Goal: Transaction & Acquisition: Purchase product/service

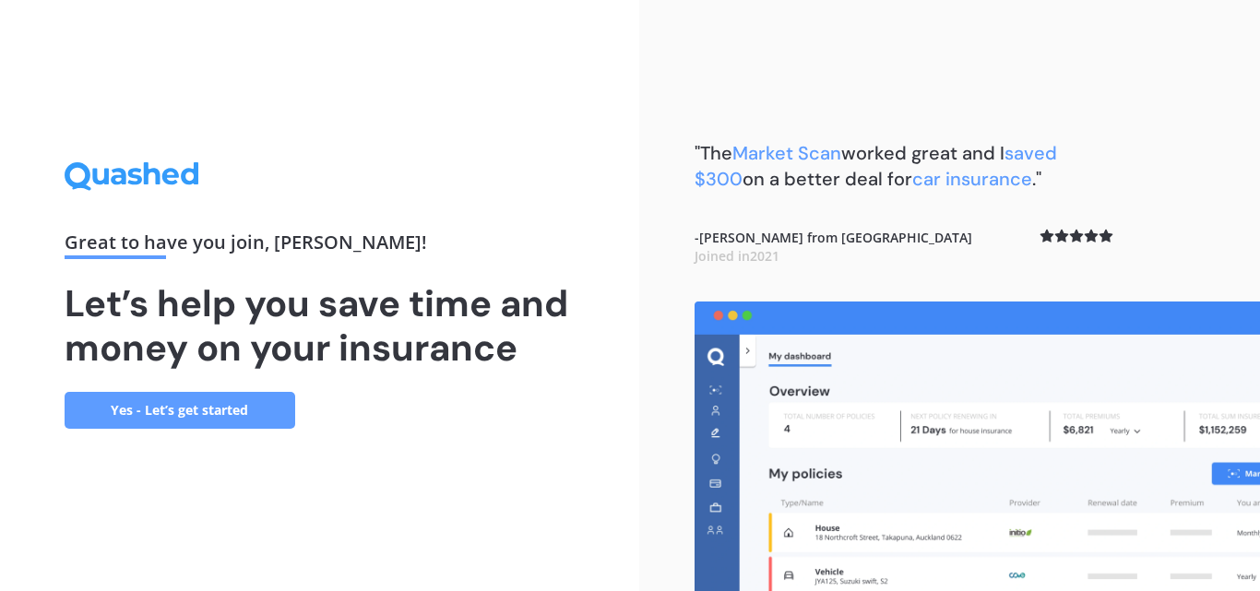
click at [152, 409] on link "Yes - Let’s get started" at bounding box center [180, 410] width 231 height 37
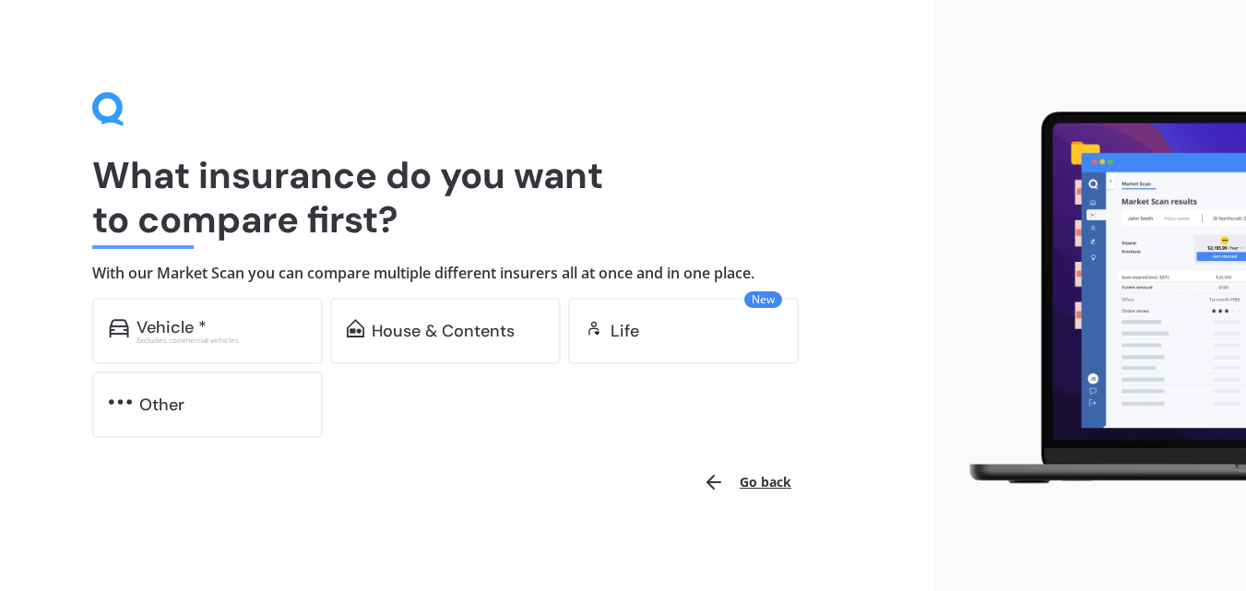
scroll to position [6, 0]
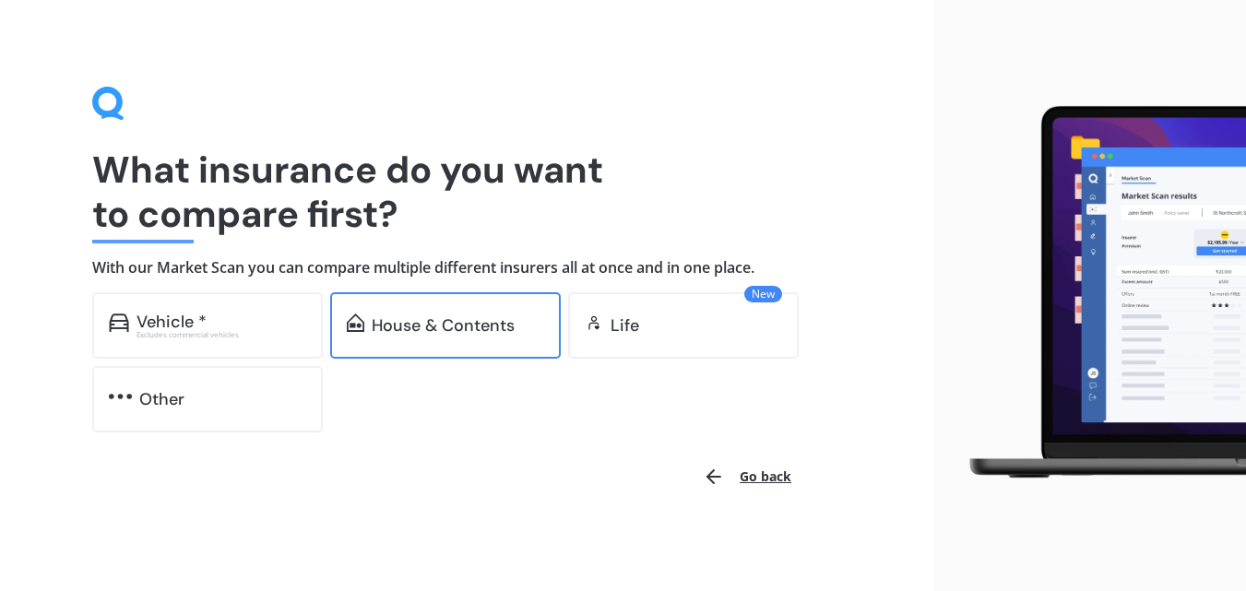
click at [512, 325] on div "House & Contents" at bounding box center [443, 325] width 143 height 18
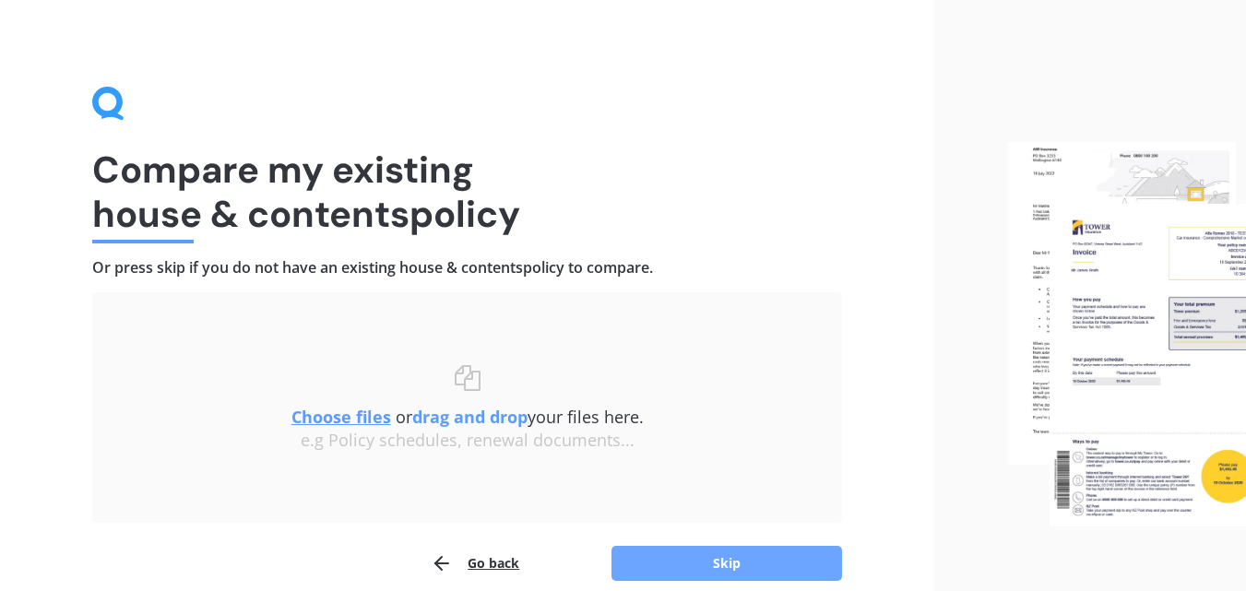
click at [678, 549] on button "Skip" at bounding box center [726, 563] width 231 height 35
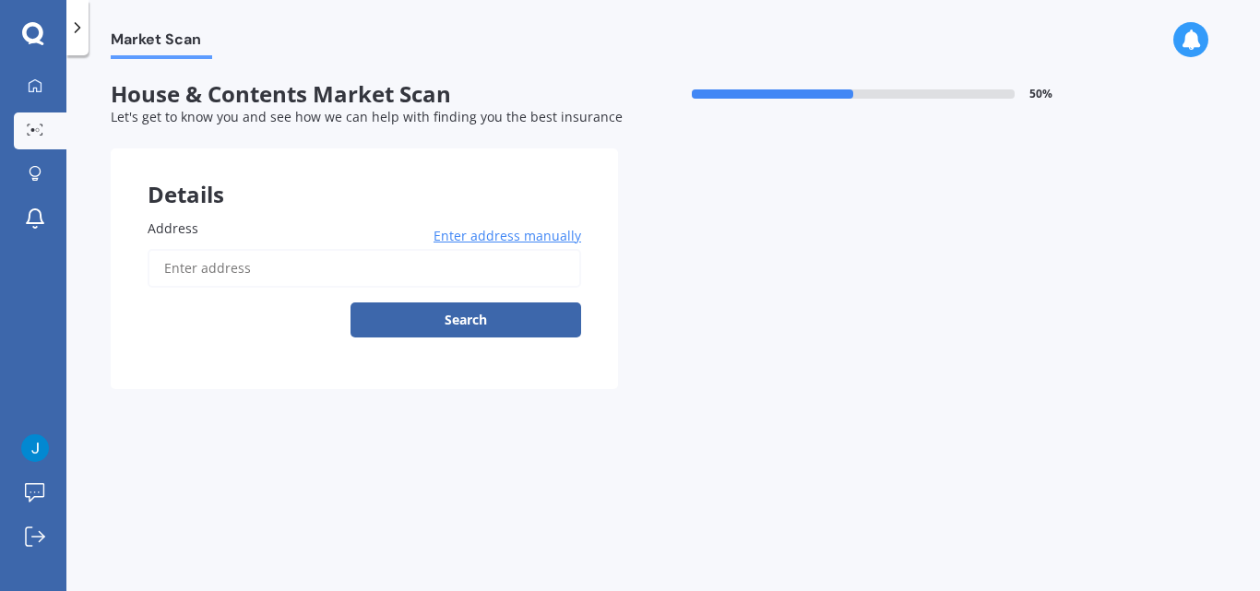
click at [182, 272] on input "Address" at bounding box center [364, 268] width 433 height 39
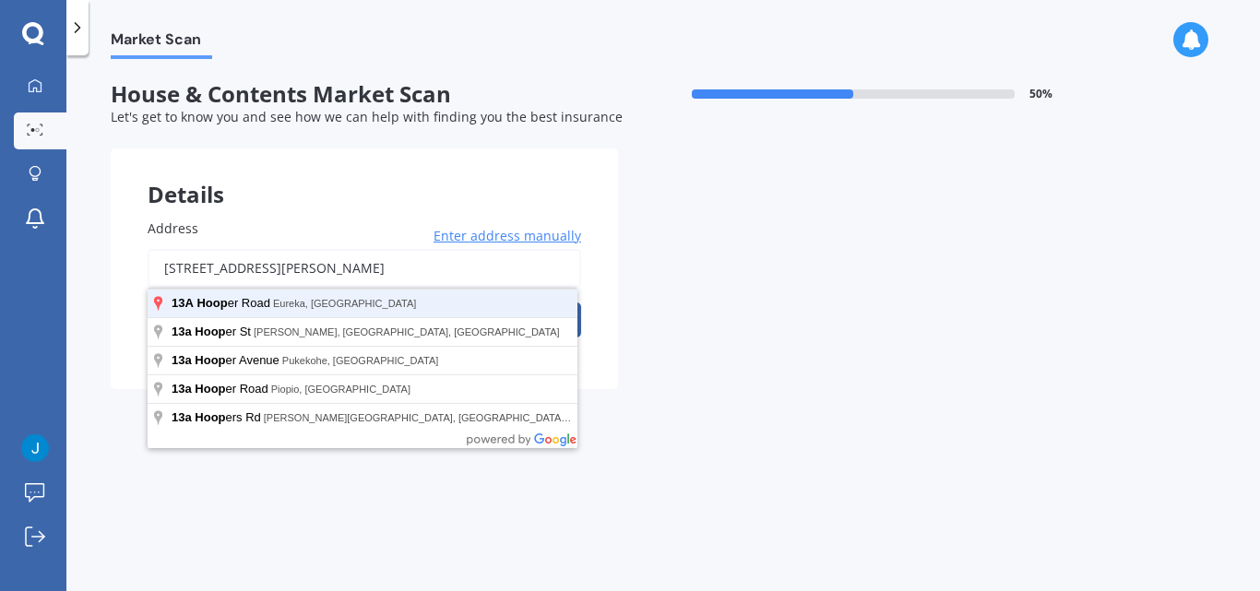
click at [350, 303] on button "Search" at bounding box center [465, 320] width 231 height 35
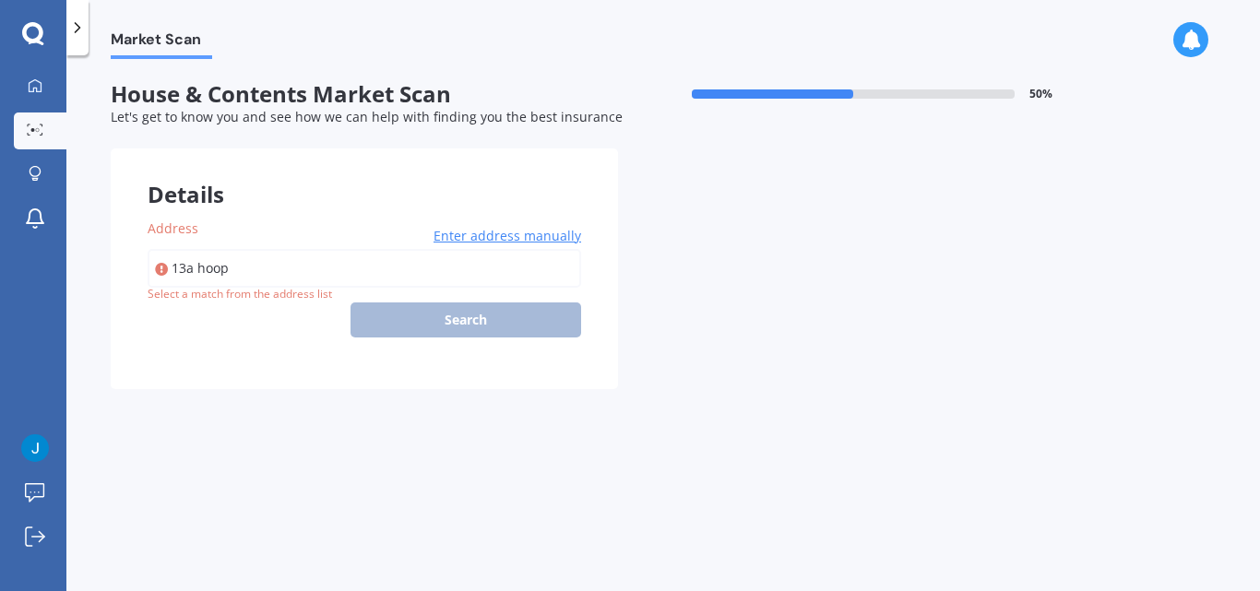
type input "[STREET_ADDRESS][PERSON_NAME]"
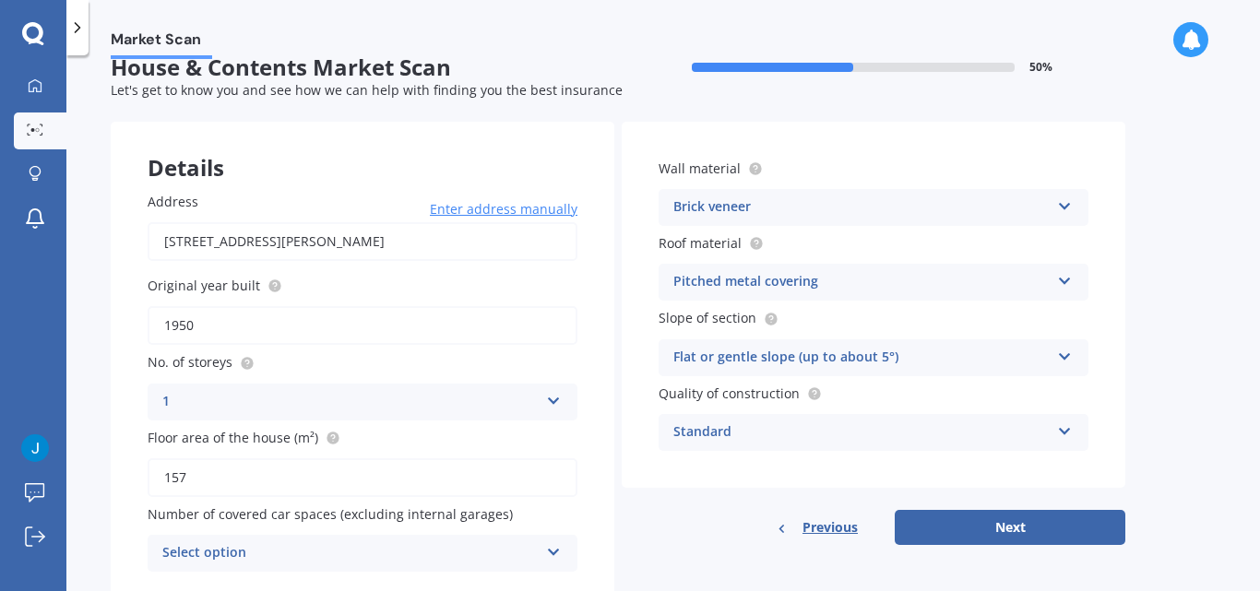
scroll to position [15, 0]
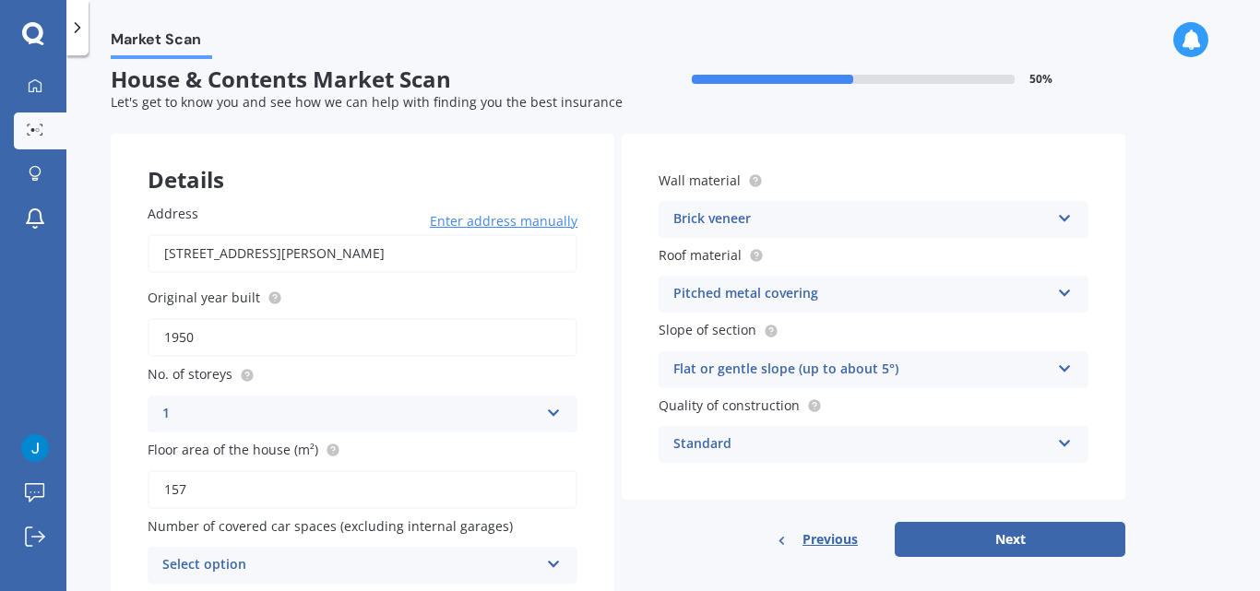
click at [1062, 221] on icon at bounding box center [1065, 214] width 16 height 13
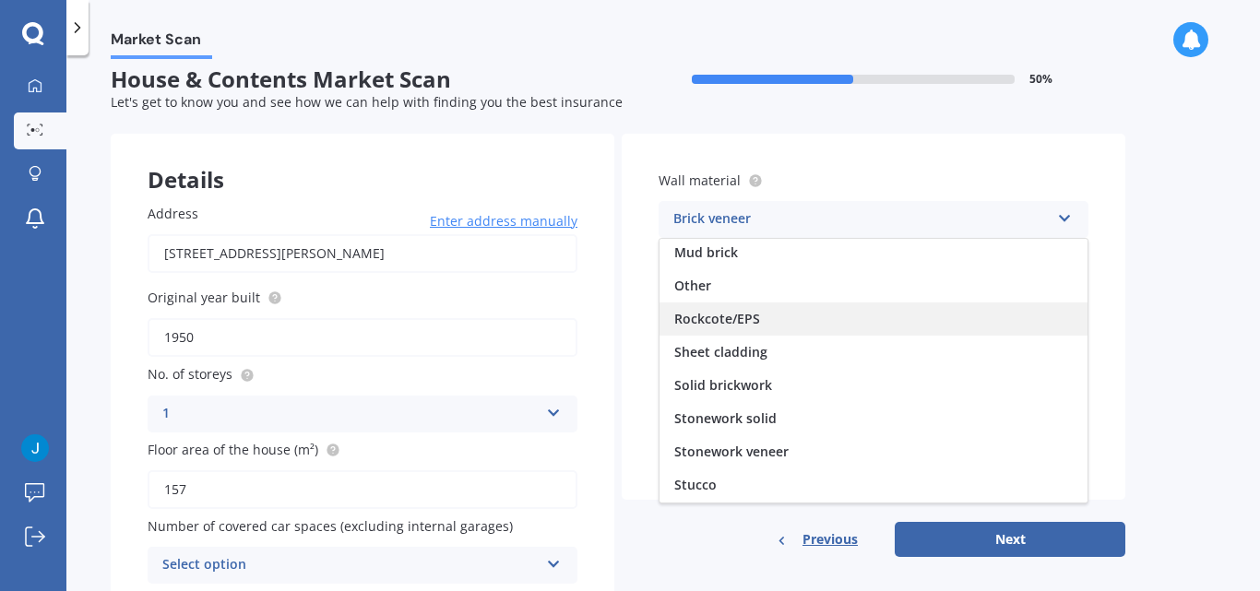
scroll to position [168, 0]
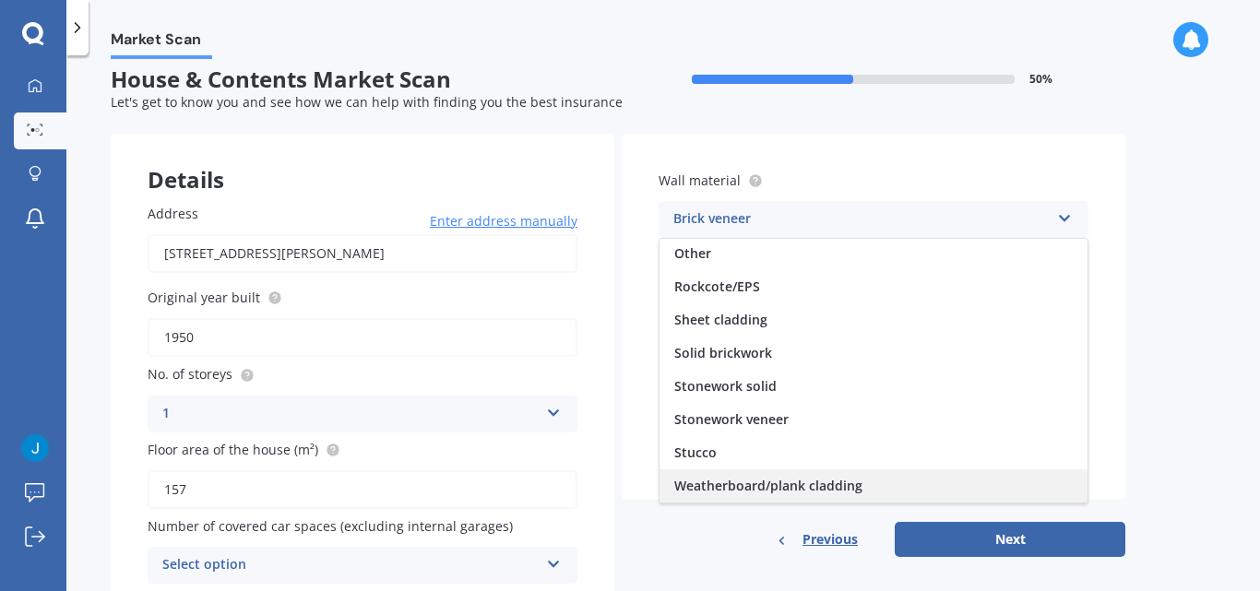
click at [827, 488] on span "Weatherboard/plank cladding" at bounding box center [768, 486] width 188 height 18
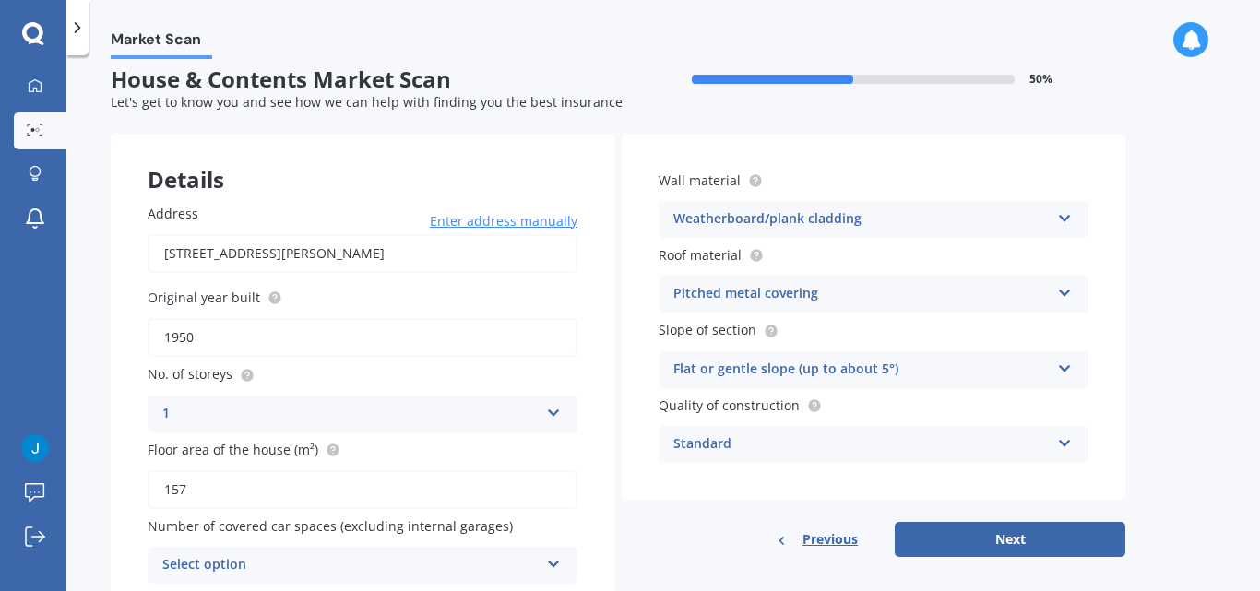
click at [1064, 291] on icon at bounding box center [1065, 289] width 16 height 13
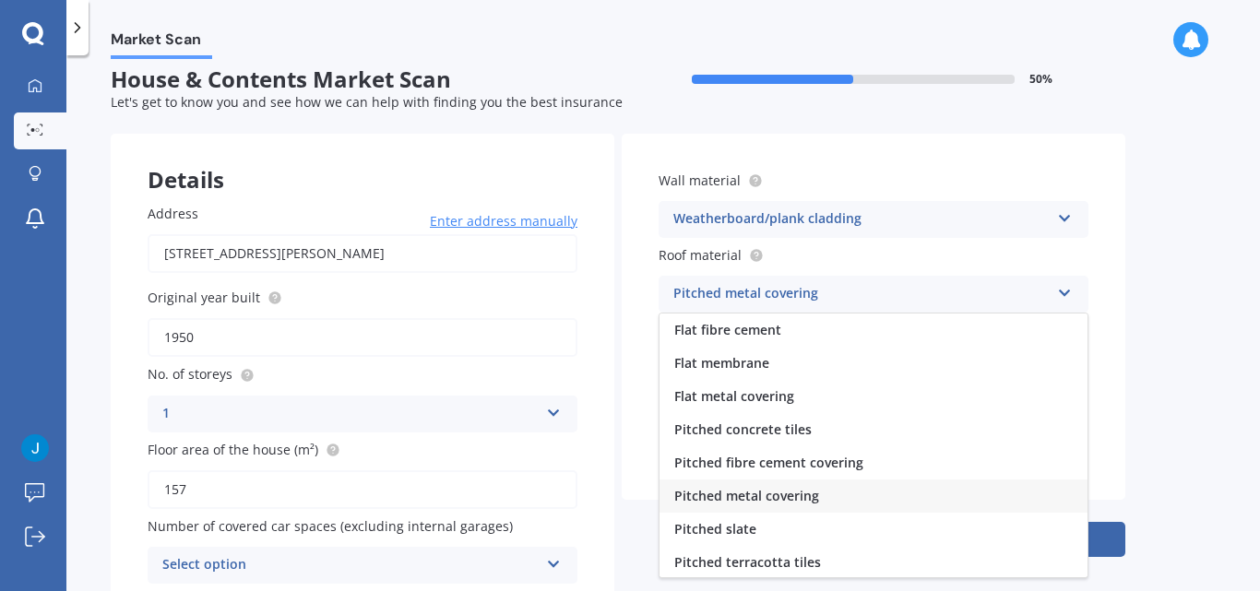
click at [1064, 291] on icon at bounding box center [1065, 289] width 16 height 13
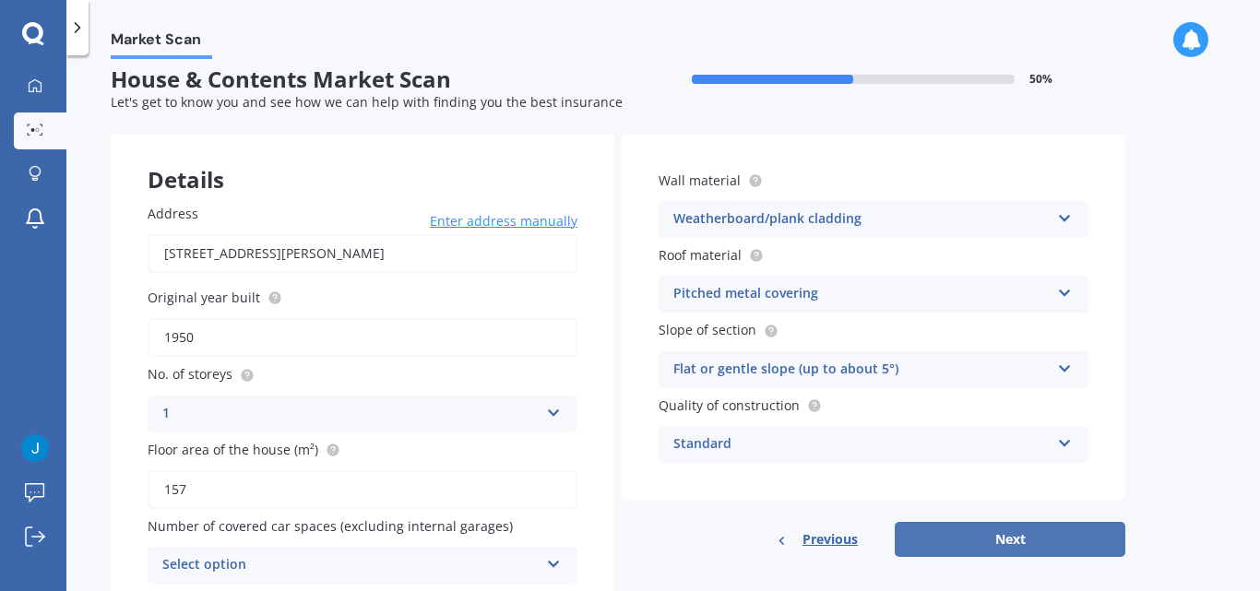
click at [1042, 529] on button "Next" at bounding box center [1010, 539] width 231 height 35
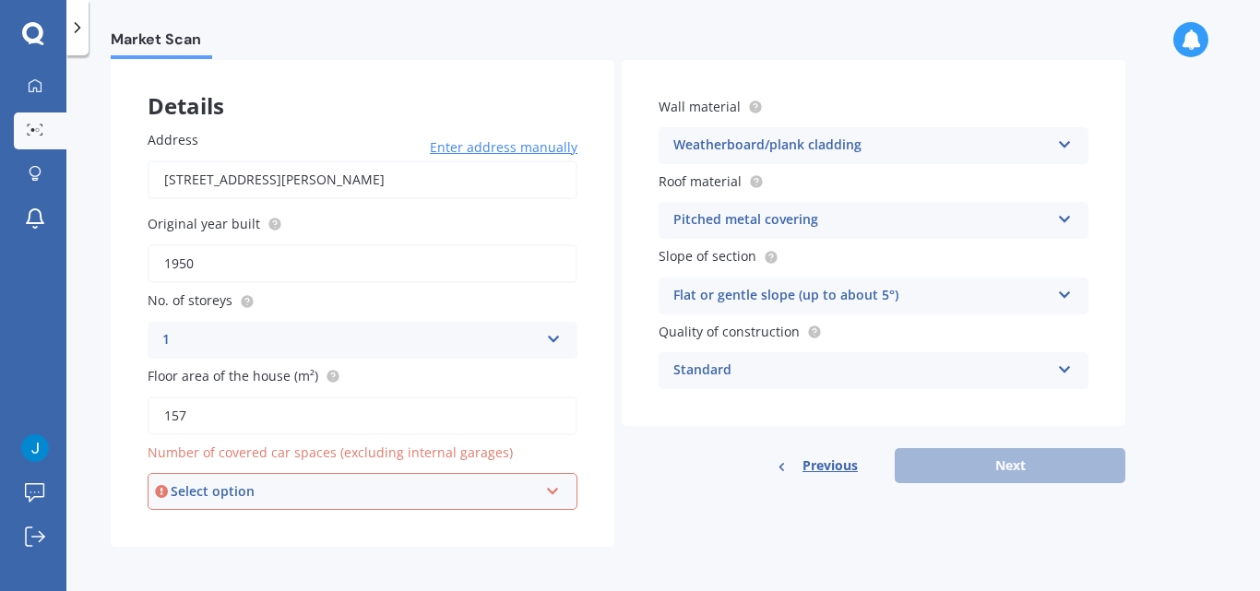
scroll to position [92, 0]
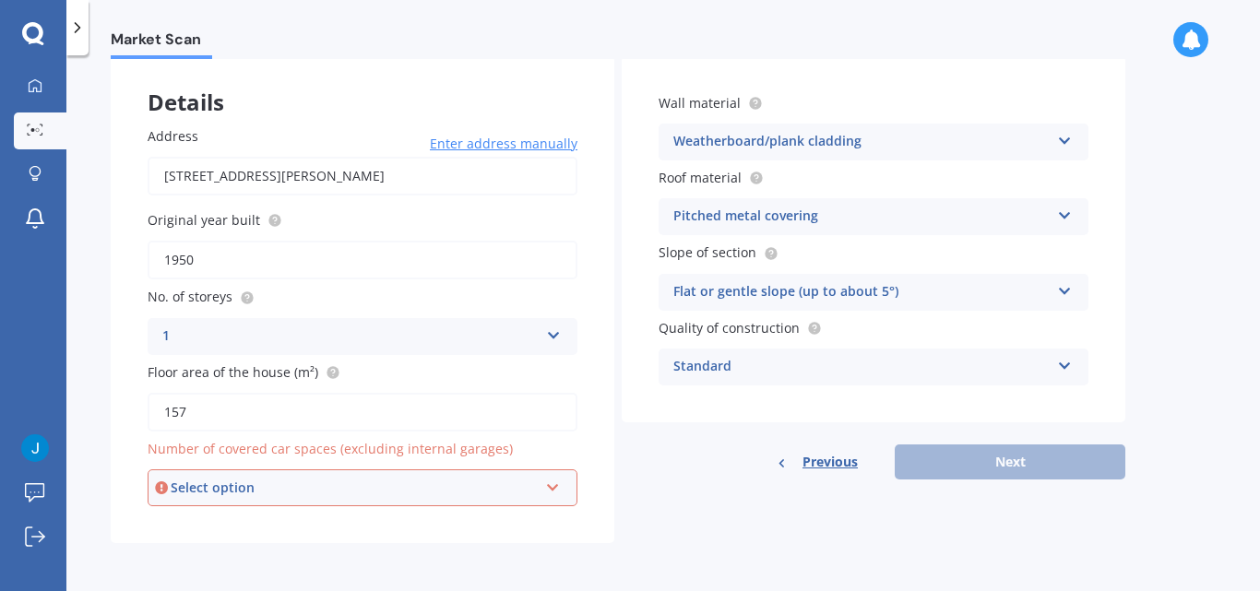
click at [565, 492] on div "Select option 0 1 2 3 4 5+" at bounding box center [363, 487] width 430 height 37
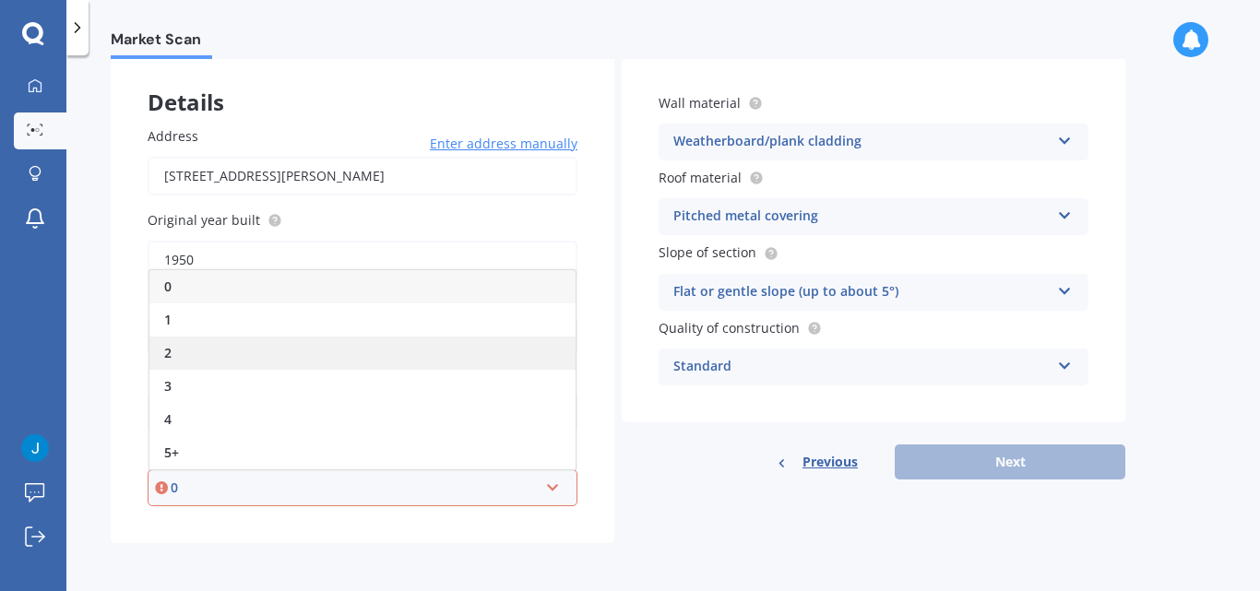
click at [356, 343] on div "2" at bounding box center [362, 353] width 426 height 33
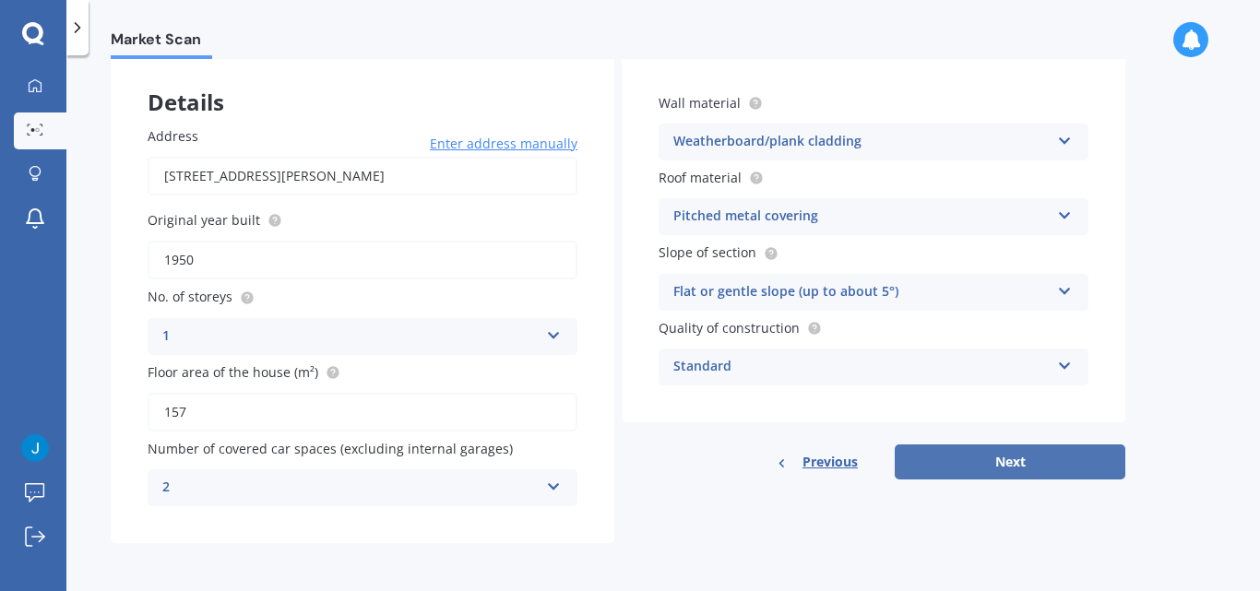
click at [995, 457] on button "Next" at bounding box center [1010, 462] width 231 height 35
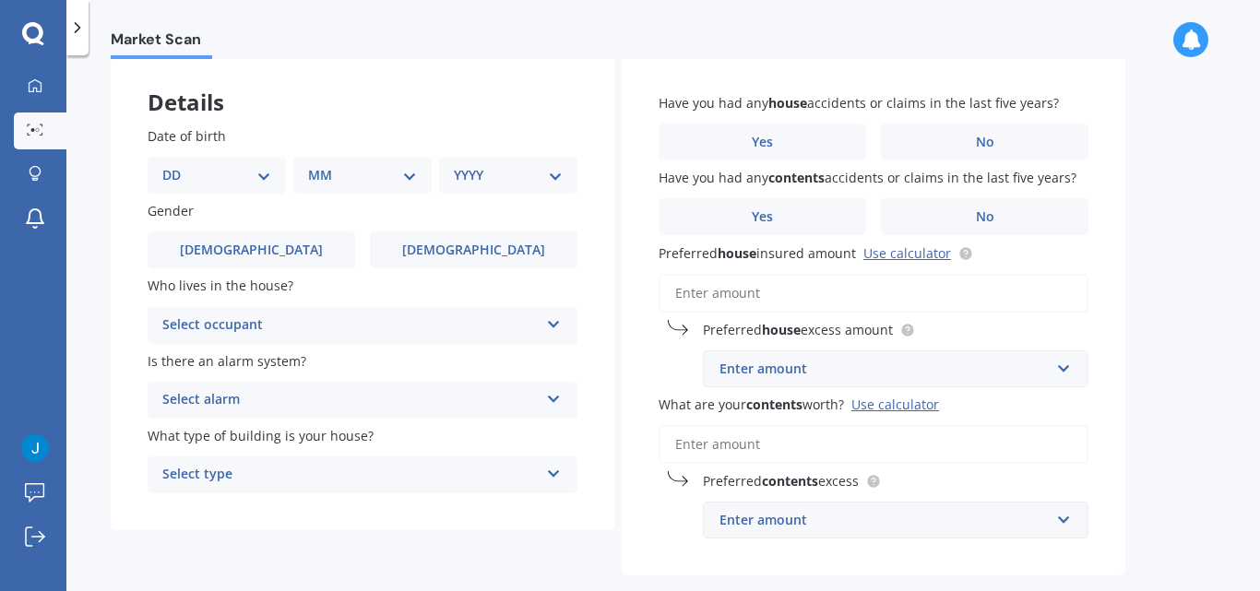
scroll to position [0, 0]
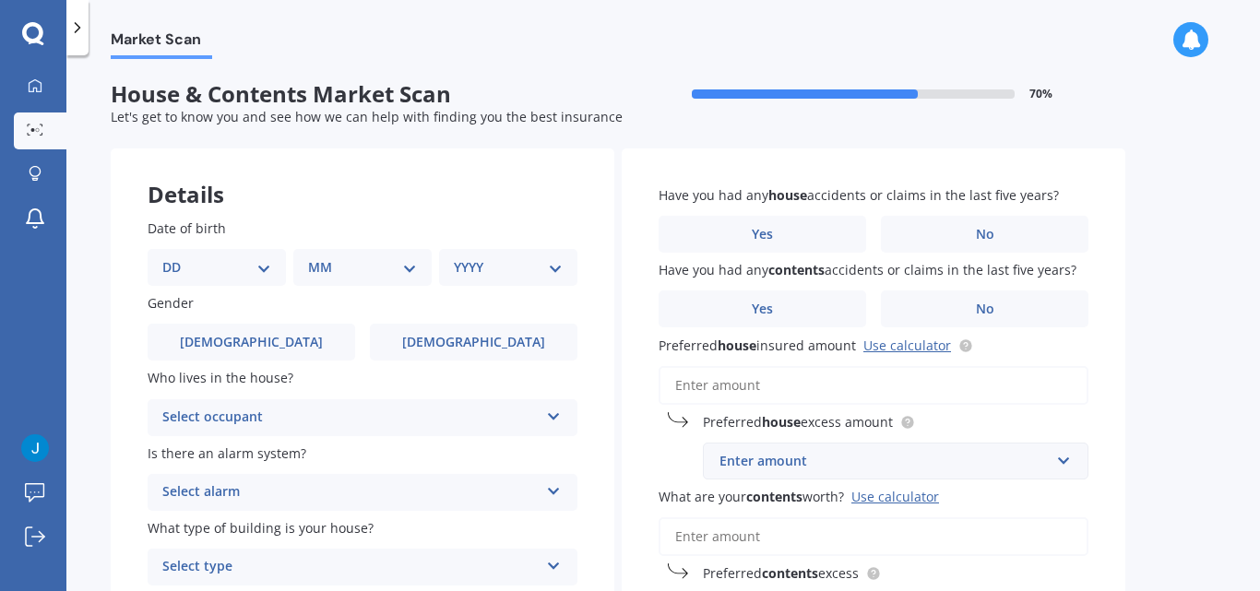
click at [252, 266] on select "DD 01 02 03 04 05 06 07 08 09 10 11 12 13 14 15 16 17 18 19 20 21 22 23 24 25 2…" at bounding box center [216, 267] width 109 height 20
select select "21"
click at [177, 257] on select "DD 01 02 03 04 05 06 07 08 09 10 11 12 13 14 15 16 17 18 19 20 21 22 23 24 25 2…" at bounding box center [216, 267] width 109 height 20
click at [409, 274] on select "MM 01 02 03 04 05 06 07 08 09 10 11 12" at bounding box center [365, 267] width 101 height 20
select select "03"
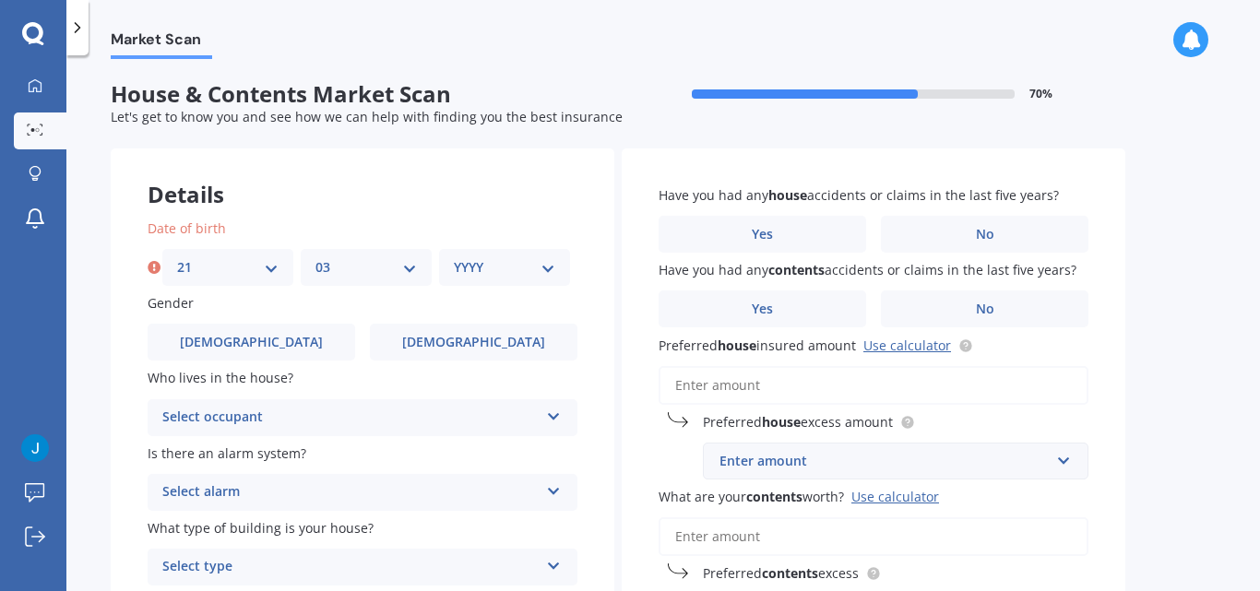
click at [315, 257] on select "MM 01 02 03 04 05 06 07 08 09 10 11 12" at bounding box center [365, 267] width 101 height 20
click at [546, 274] on select "YYYY 2009 2008 2007 2006 2005 2004 2003 2002 2001 2000 1999 1998 1997 1996 1995…" at bounding box center [504, 267] width 101 height 20
select select "1997"
click at [454, 257] on select "YYYY 2009 2008 2007 2006 2005 2004 2003 2002 2001 2000 1999 1998 1997 1996 1995…" at bounding box center [504, 267] width 101 height 20
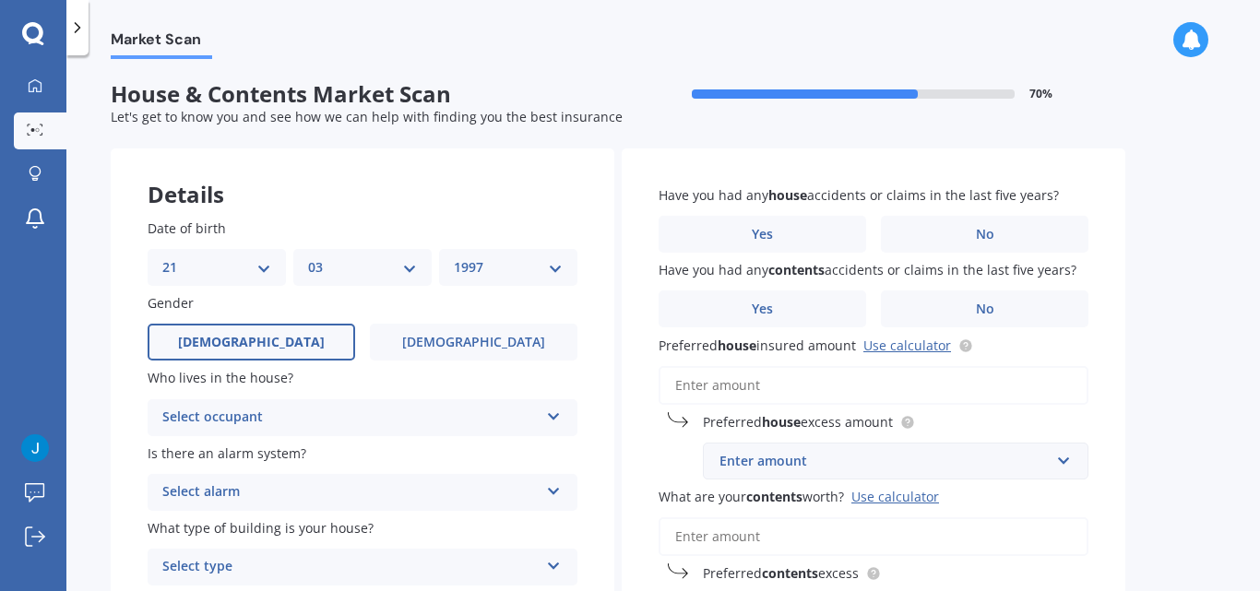
click at [316, 335] on label "[DEMOGRAPHIC_DATA]" at bounding box center [252, 342] width 208 height 37
click at [0, 0] on input "[DEMOGRAPHIC_DATA]" at bounding box center [0, 0] width 0 height 0
click at [556, 418] on icon at bounding box center [554, 413] width 16 height 13
click at [486, 457] on div "Owner" at bounding box center [362, 453] width 428 height 33
click at [554, 494] on icon at bounding box center [554, 487] width 16 height 13
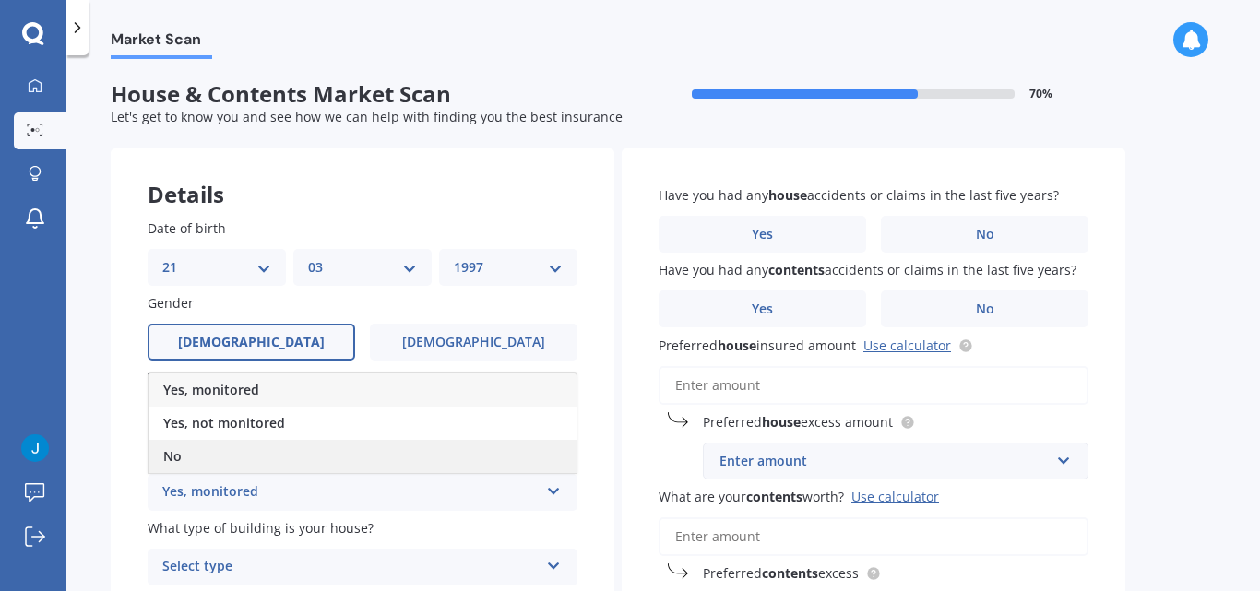
click at [440, 460] on div "No" at bounding box center [362, 456] width 428 height 33
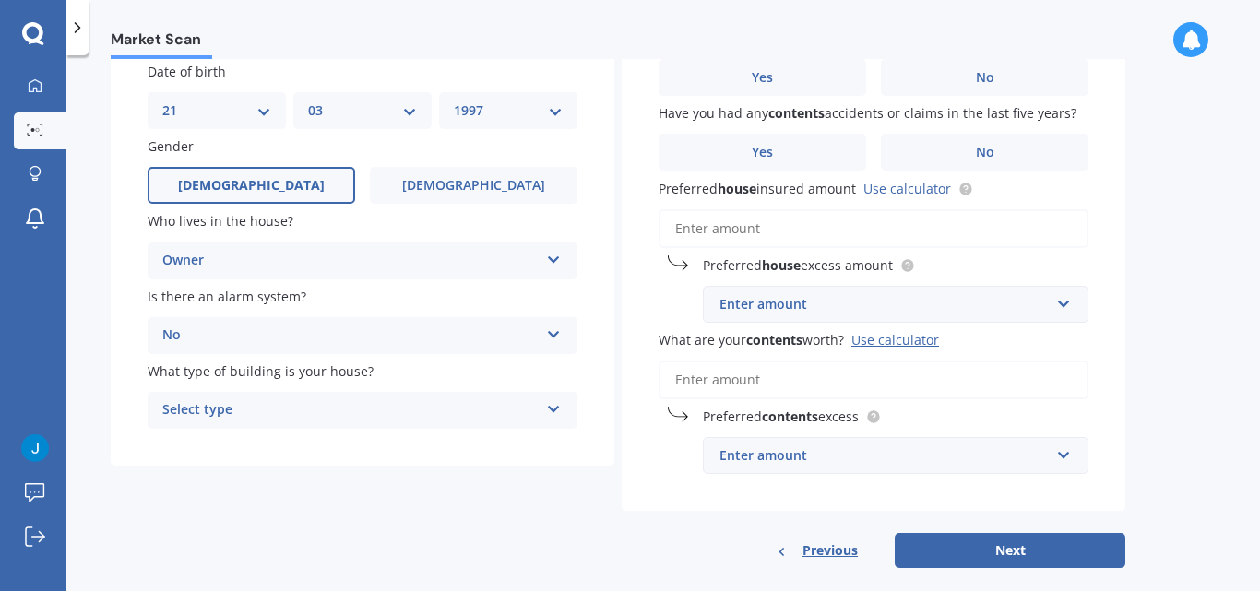
scroll to position [182, 0]
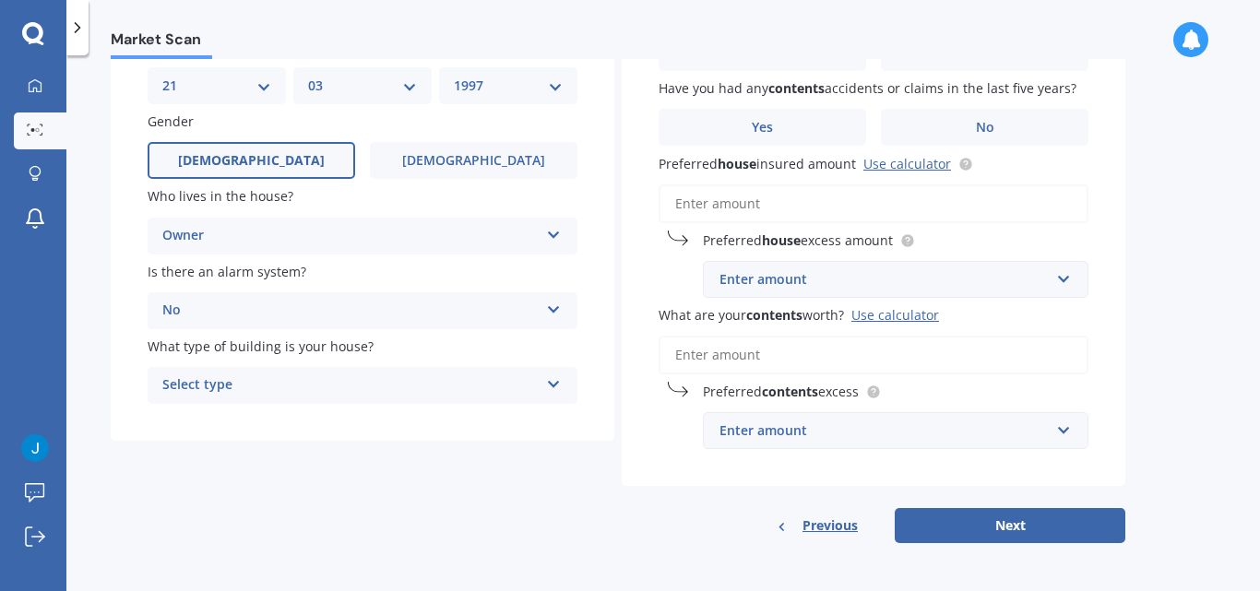
click at [544, 375] on div "Select type Freestanding Multi-unit (in a block of 6 or less) Multi-unit (in a …" at bounding box center [363, 385] width 430 height 37
click at [503, 427] on div "Freestanding" at bounding box center [362, 421] width 428 height 33
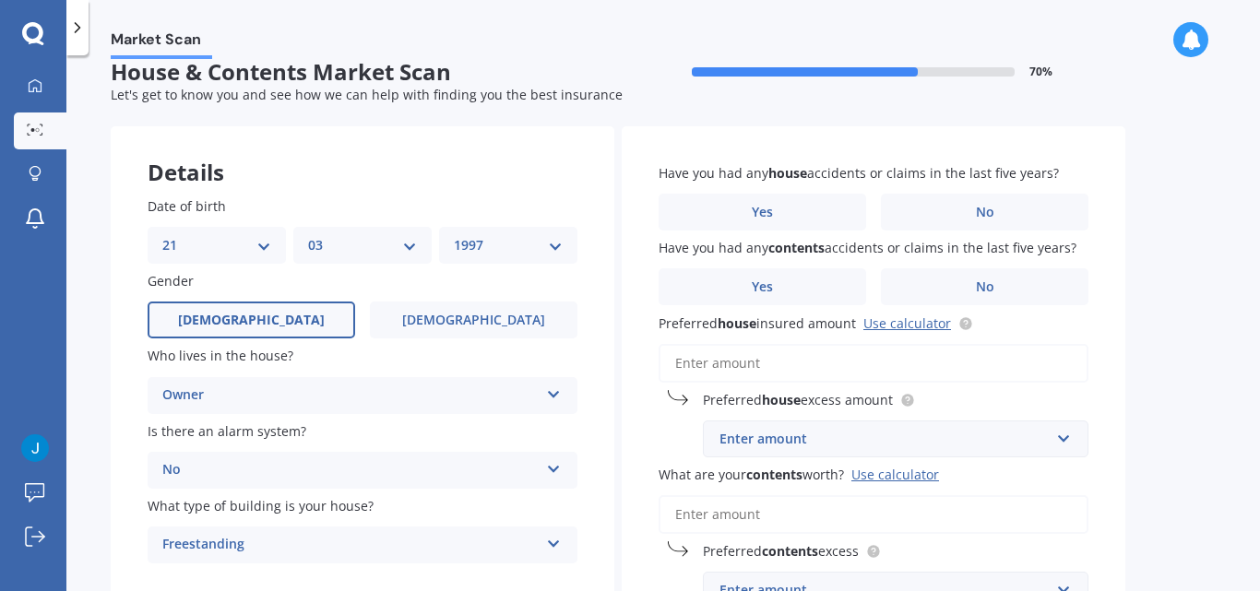
scroll to position [0, 0]
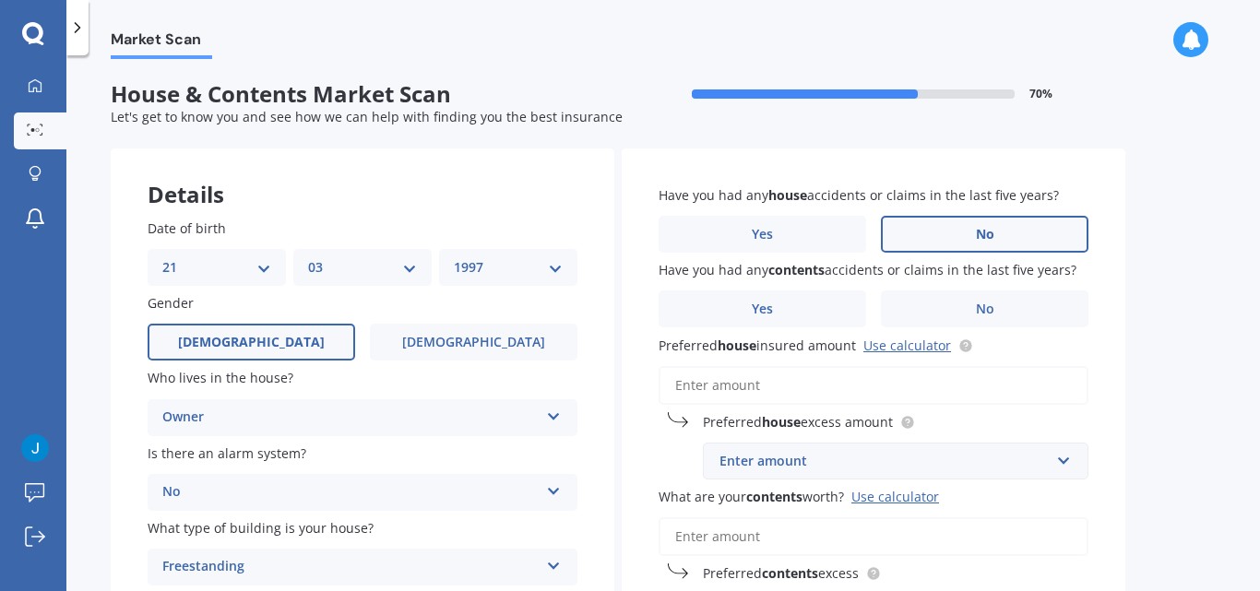
click at [1008, 223] on label "No" at bounding box center [985, 234] width 208 height 37
click at [0, 0] on input "No" at bounding box center [0, 0] width 0 height 0
click at [1026, 306] on label "No" at bounding box center [985, 309] width 208 height 37
click at [0, 0] on input "No" at bounding box center [0, 0] width 0 height 0
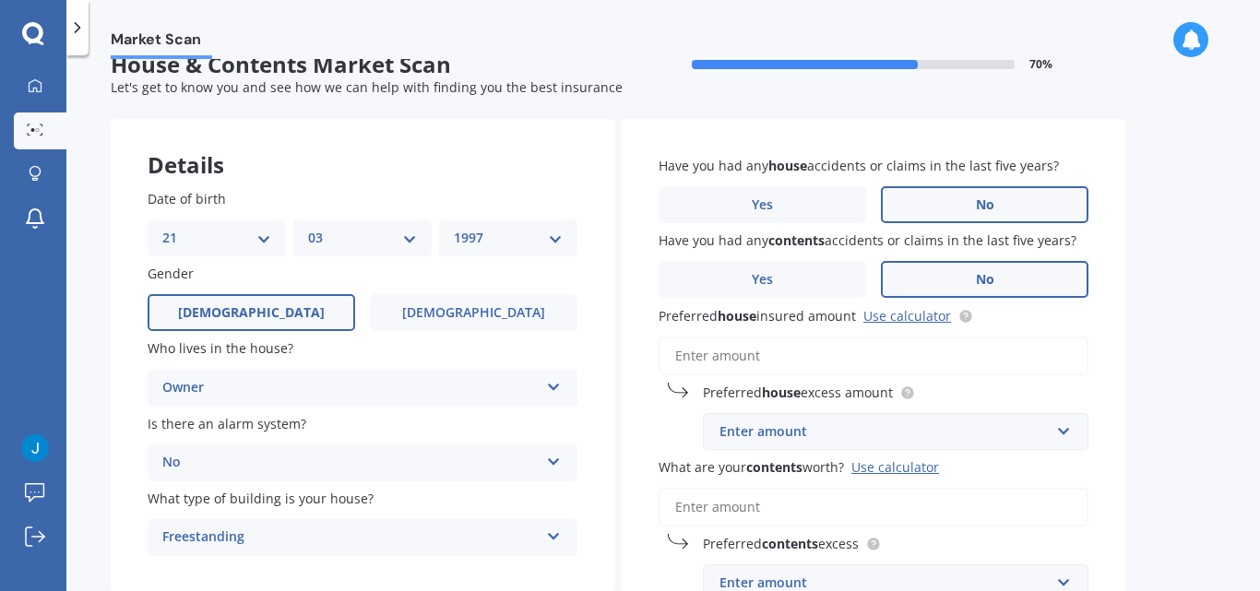
scroll to position [36, 0]
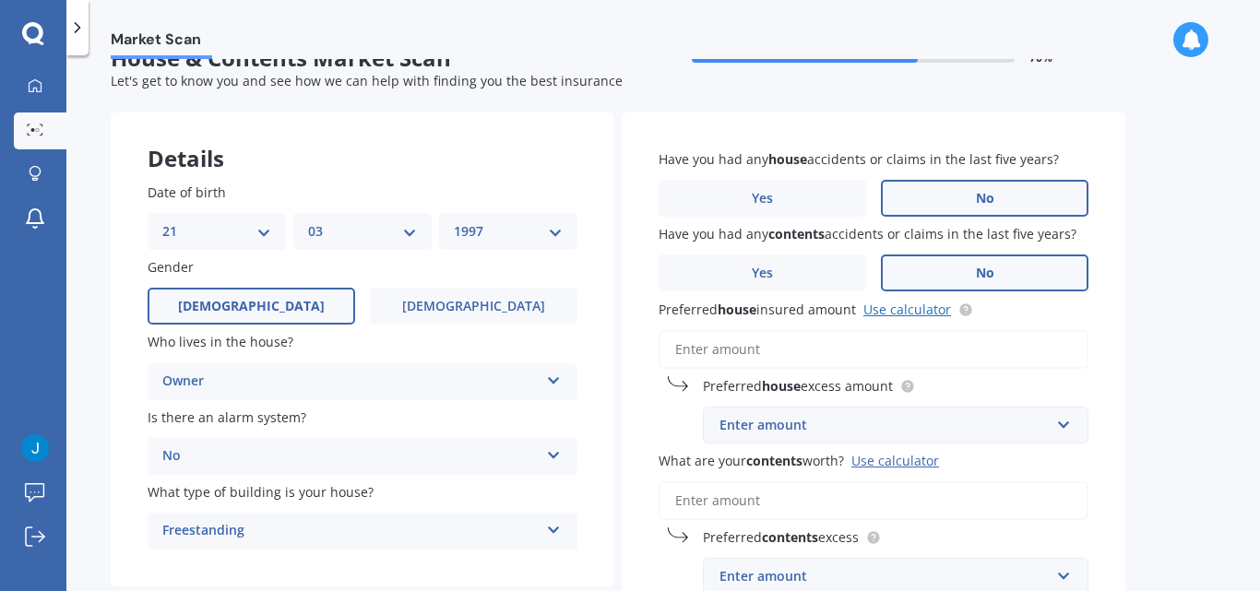
click at [880, 304] on link "Use calculator" at bounding box center [907, 310] width 88 height 18
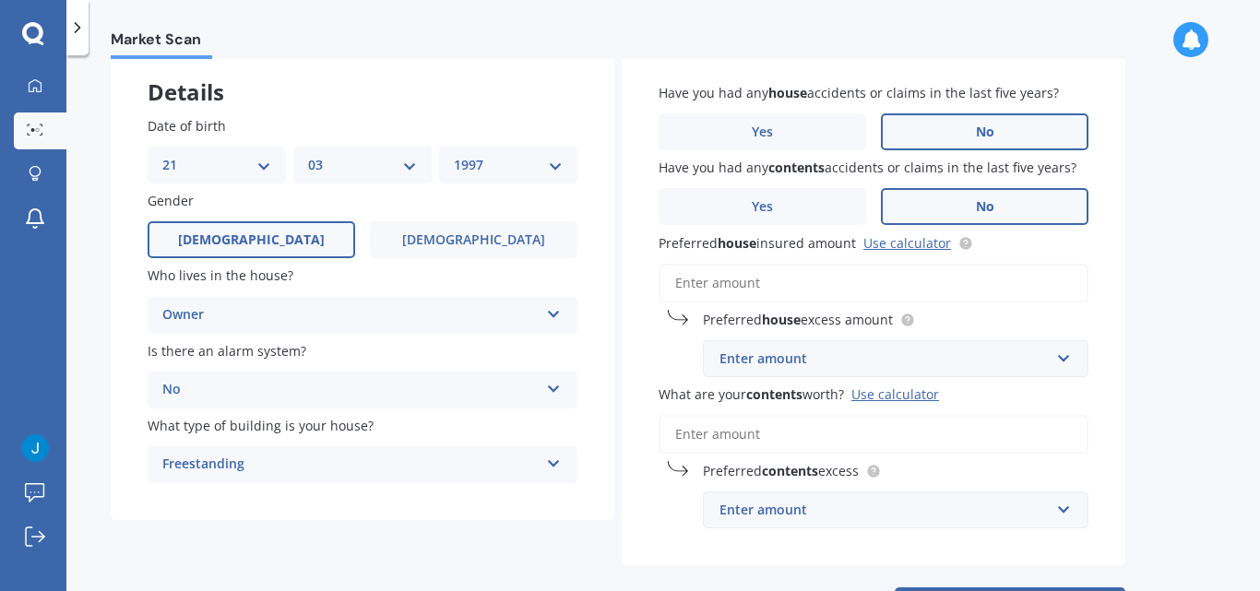
scroll to position [105, 0]
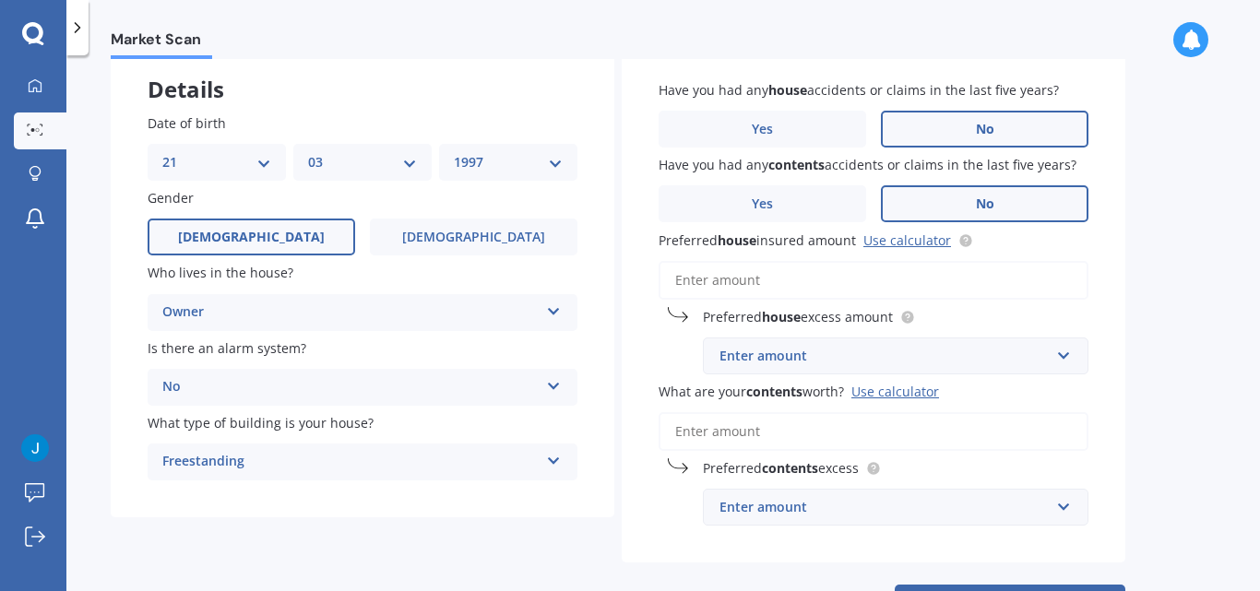
click at [1077, 357] on div "Enter amount $300 $400 $500 $750 $1,000 $2,000 $2,500" at bounding box center [896, 356] width 386 height 37
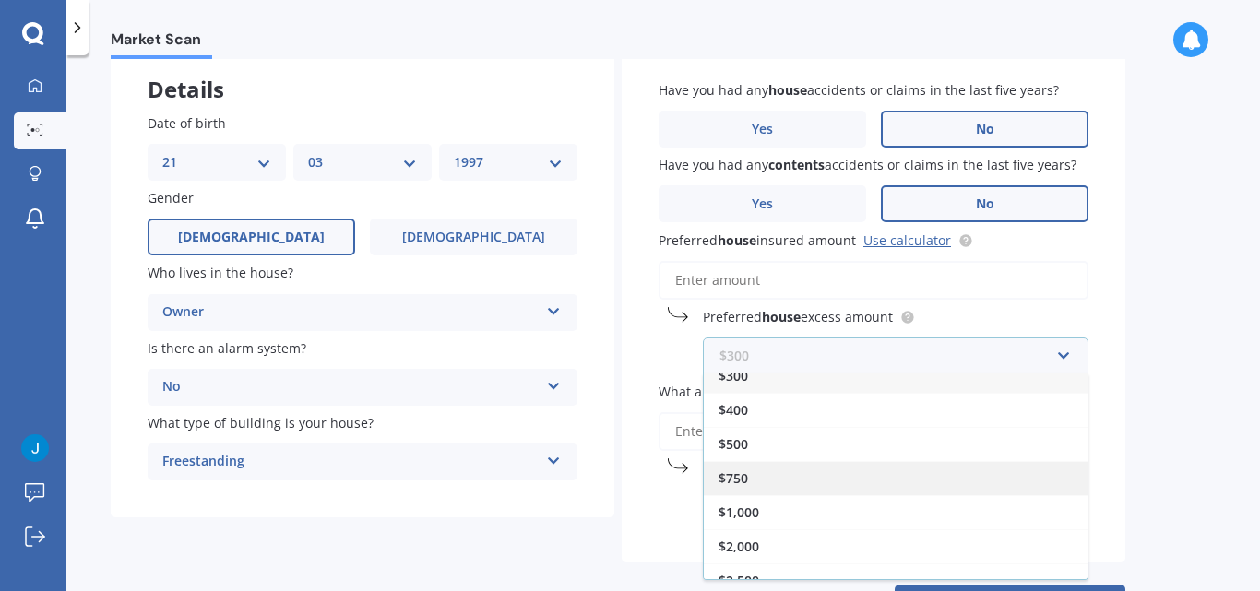
scroll to position [33, 0]
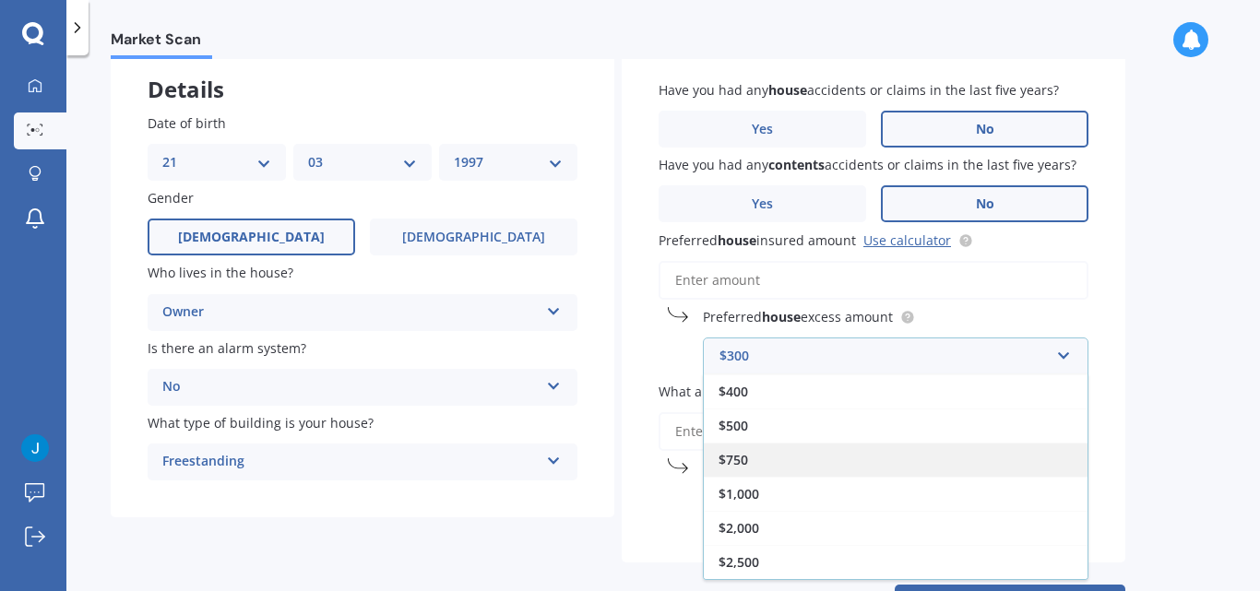
click at [934, 460] on div "$750" at bounding box center [896, 460] width 384 height 34
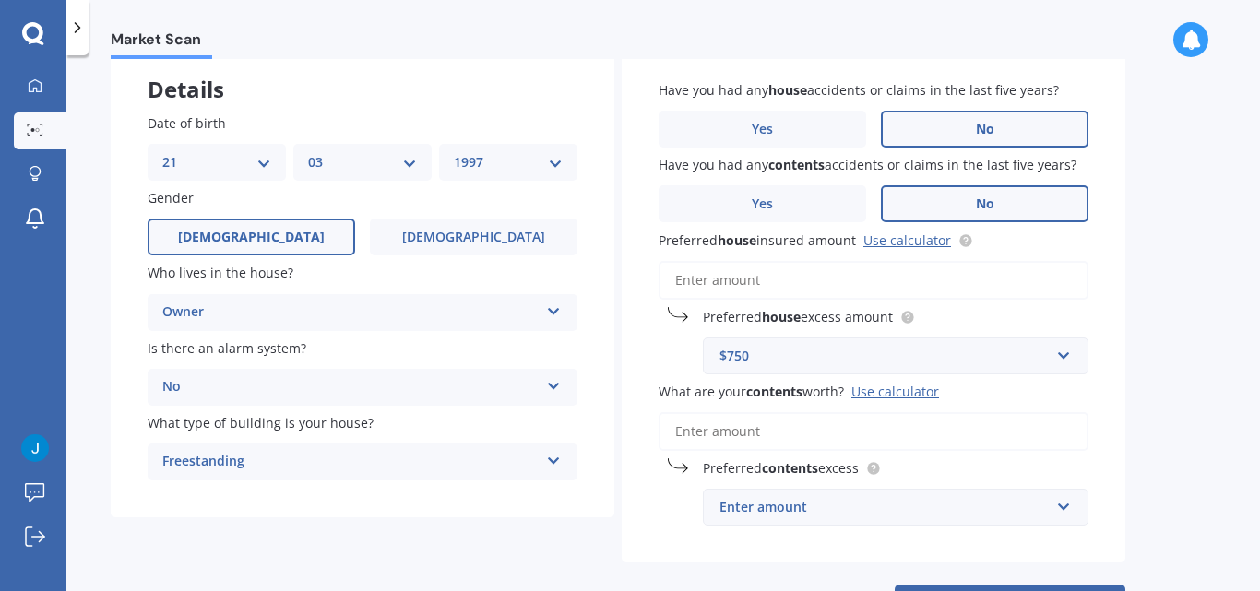
click at [1032, 279] on input "Preferred house insured amount Use calculator" at bounding box center [874, 280] width 430 height 39
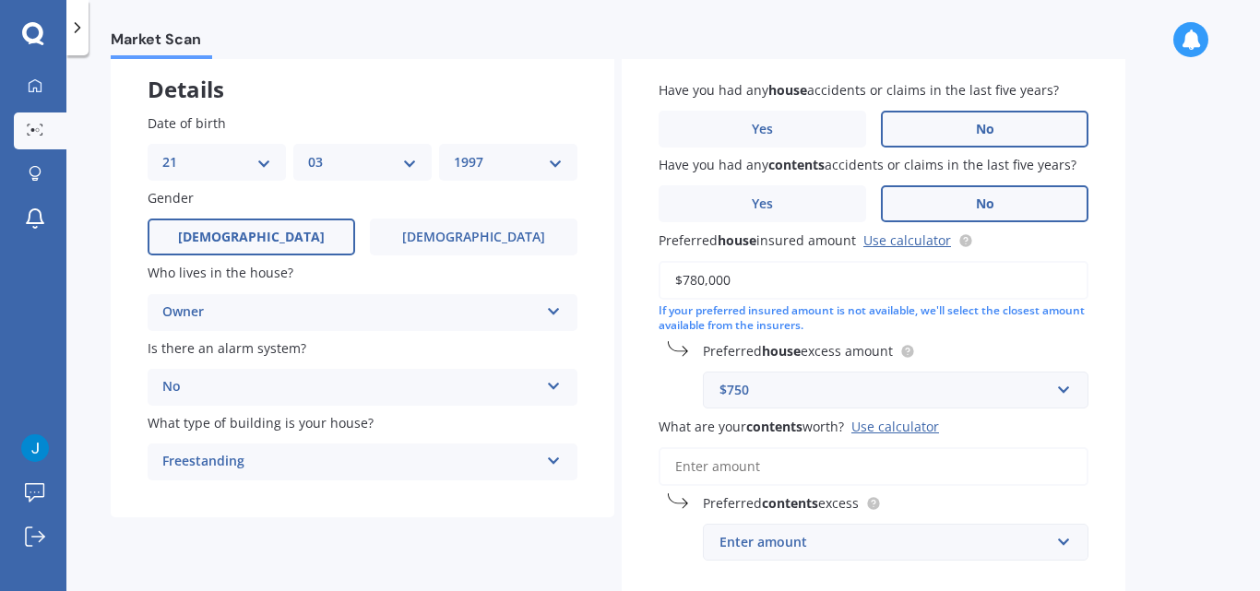
type input "$780,000"
click at [1062, 397] on input "text" at bounding box center [889, 390] width 369 height 35
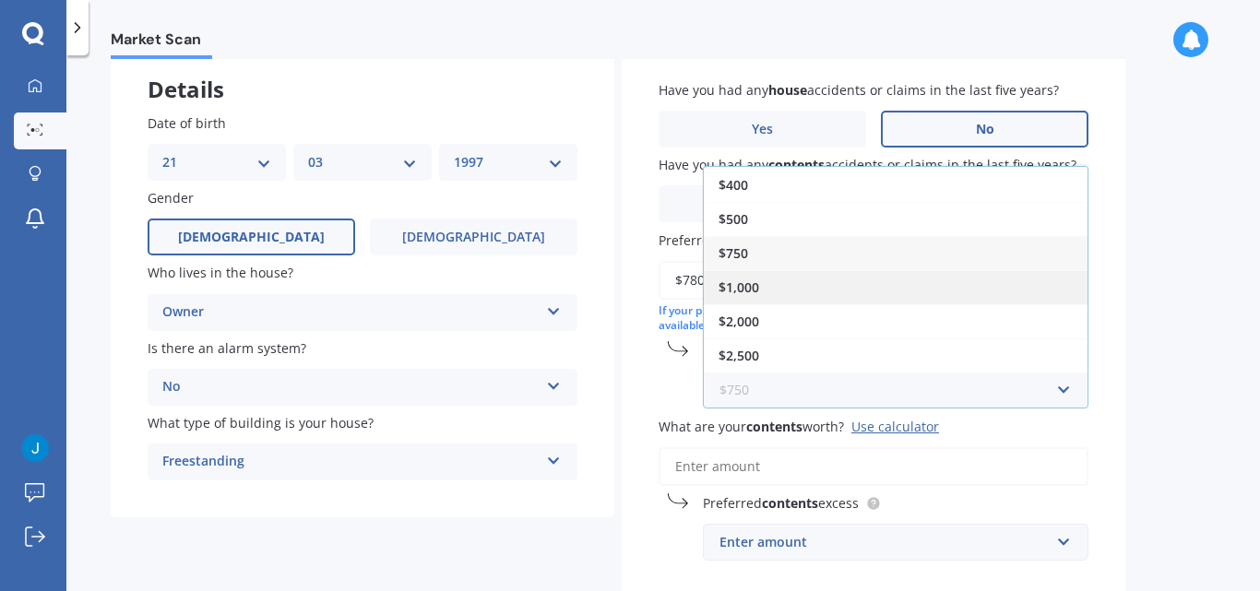
scroll to position [217, 0]
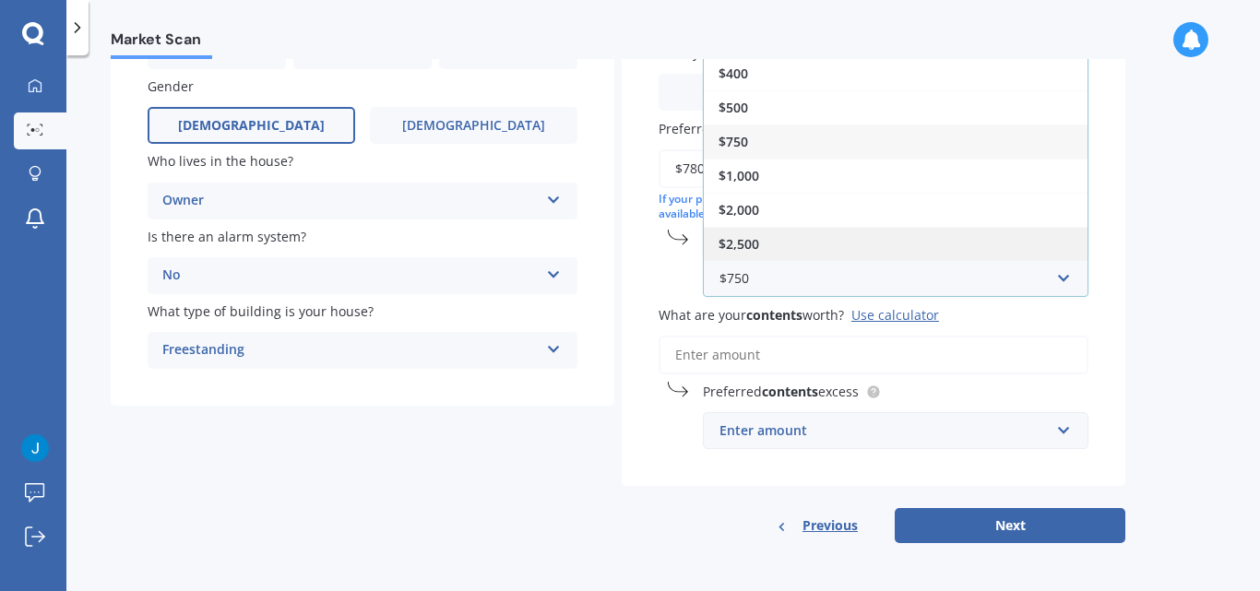
click at [872, 230] on div "$2,500" at bounding box center [896, 244] width 384 height 34
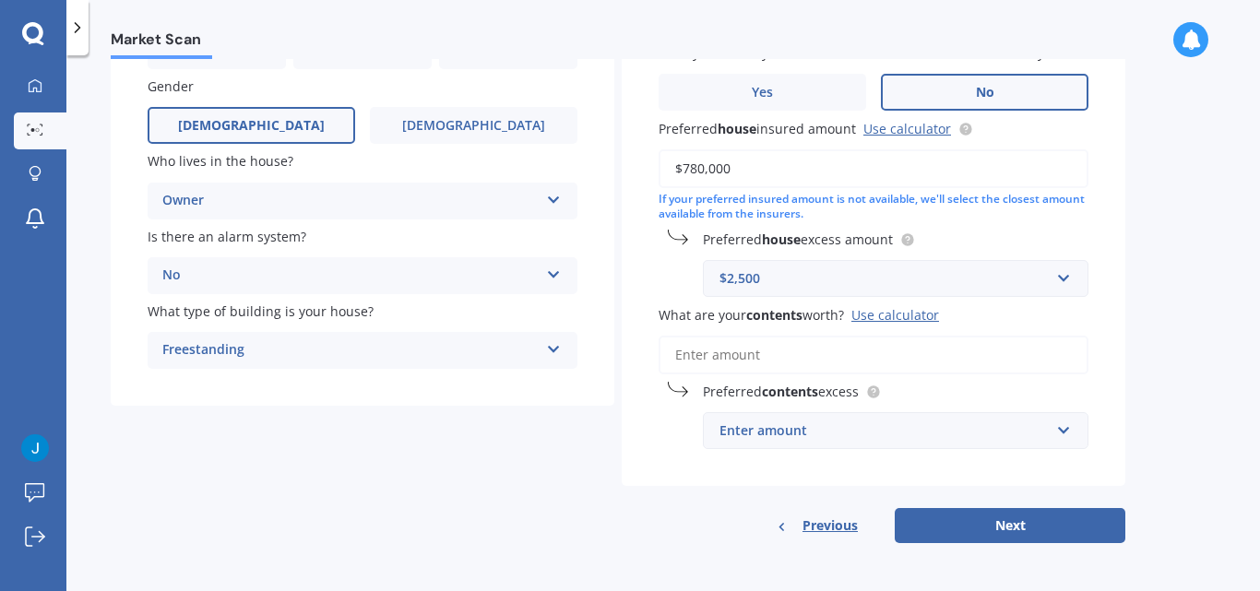
click at [1044, 344] on input "What are your contents worth? Use calculator" at bounding box center [874, 355] width 430 height 39
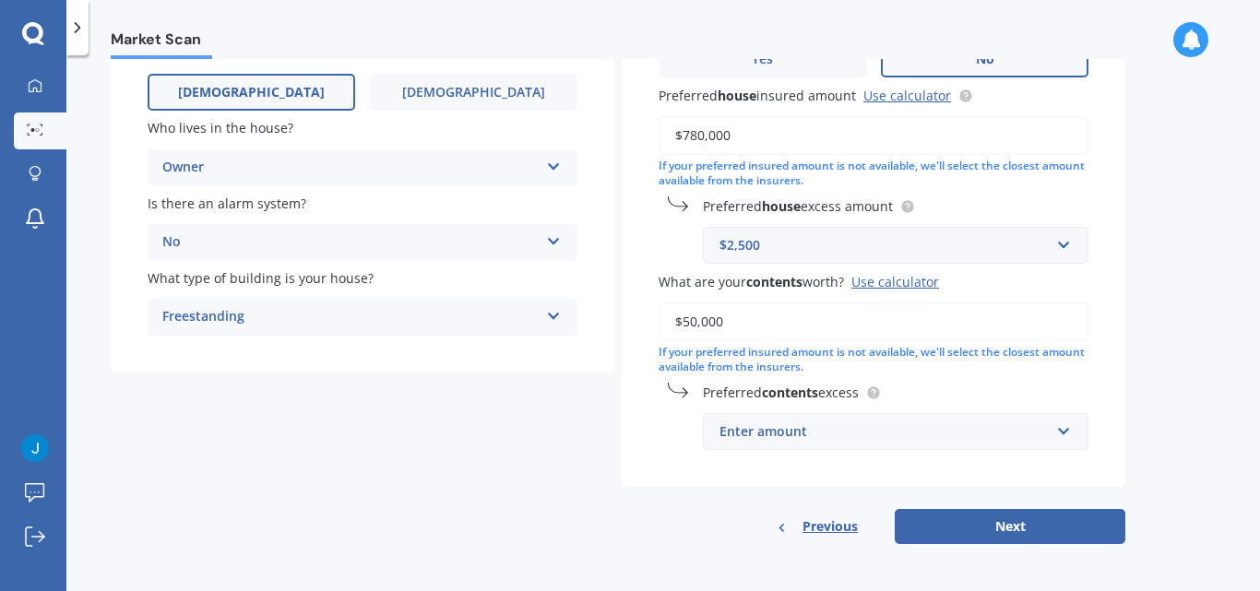
scroll to position [251, 0]
type input "$50,000"
click at [1067, 425] on input "text" at bounding box center [889, 430] width 369 height 35
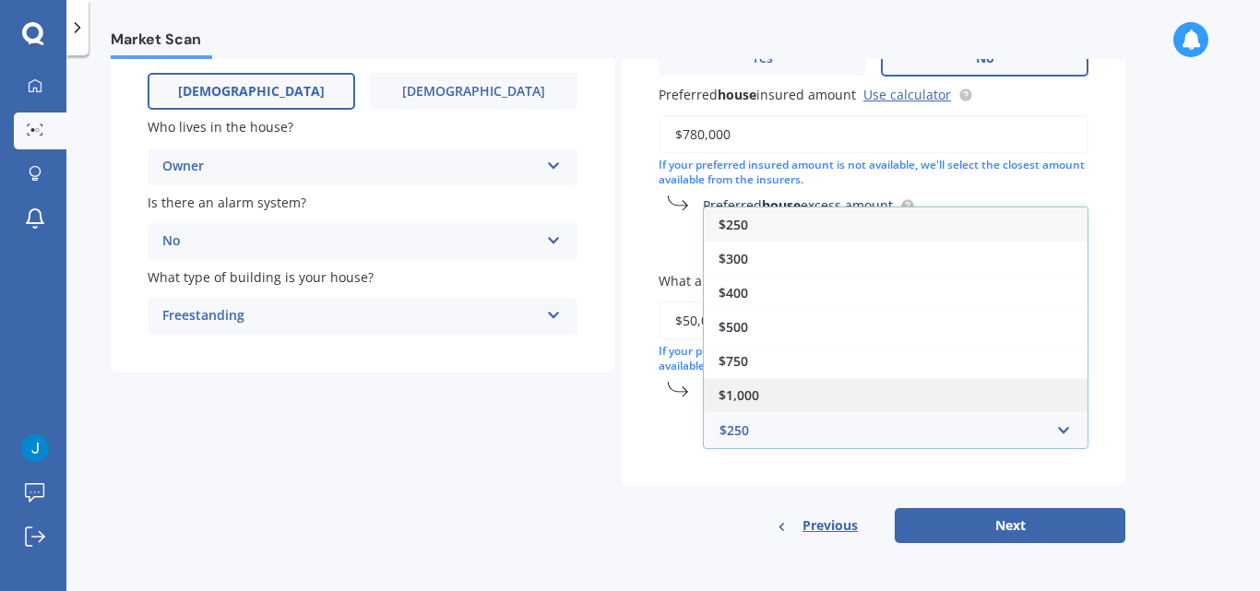
click at [1003, 386] on div "$1,000" at bounding box center [896, 395] width 384 height 34
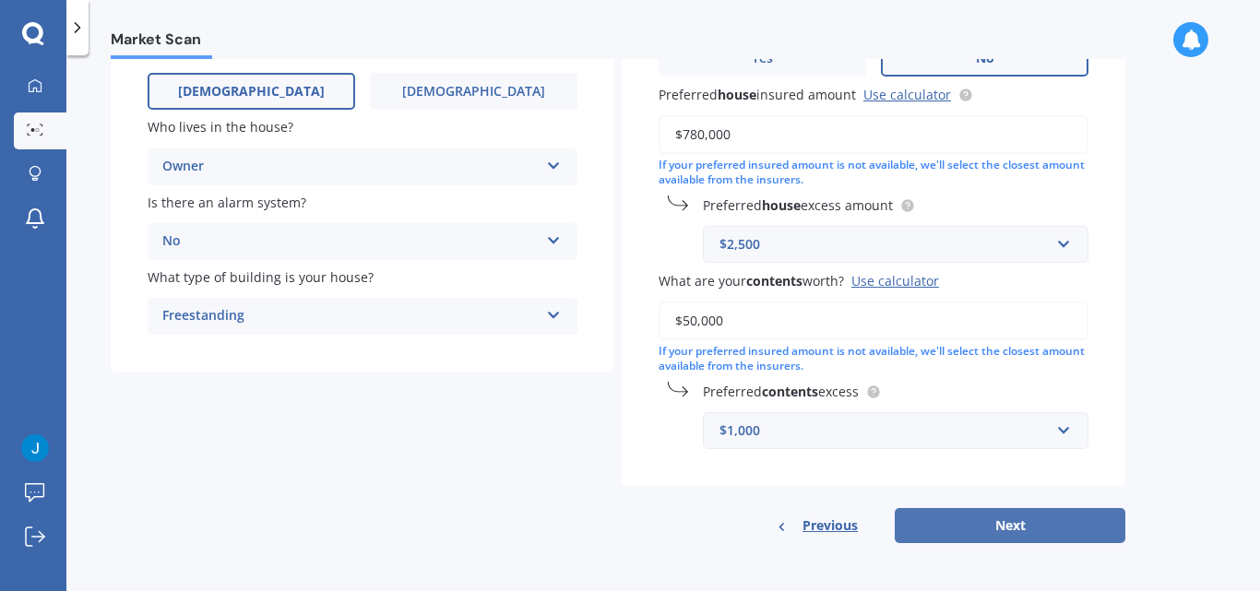
click at [1019, 536] on button "Next" at bounding box center [1010, 525] width 231 height 35
select select "21"
select select "03"
select select "1997"
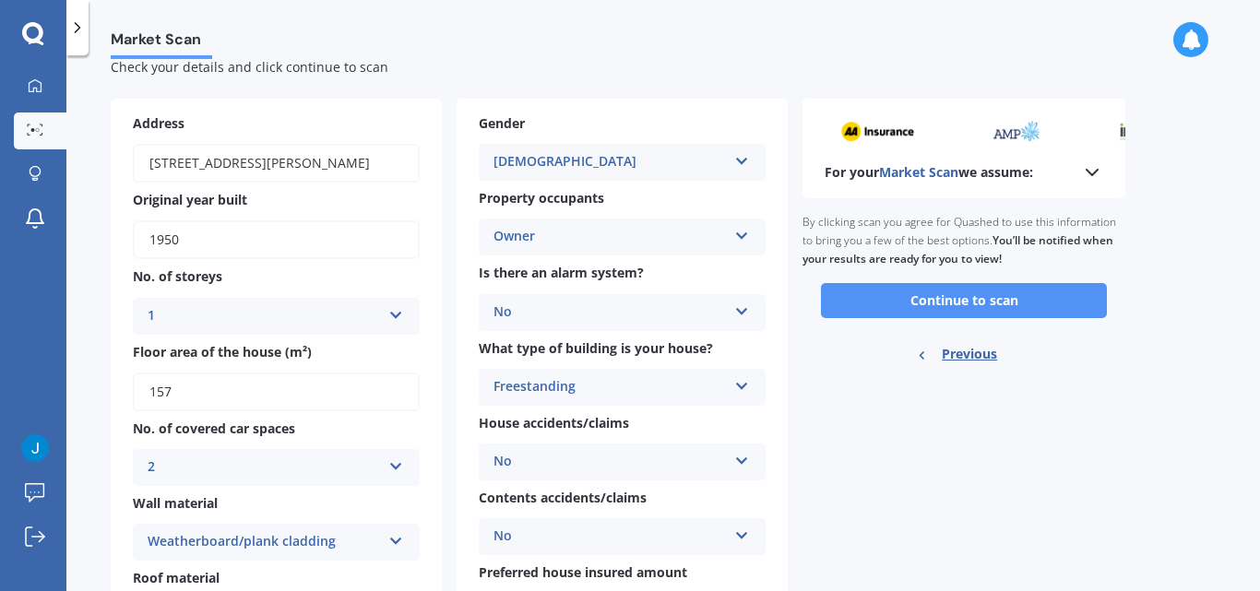
scroll to position [0, 0]
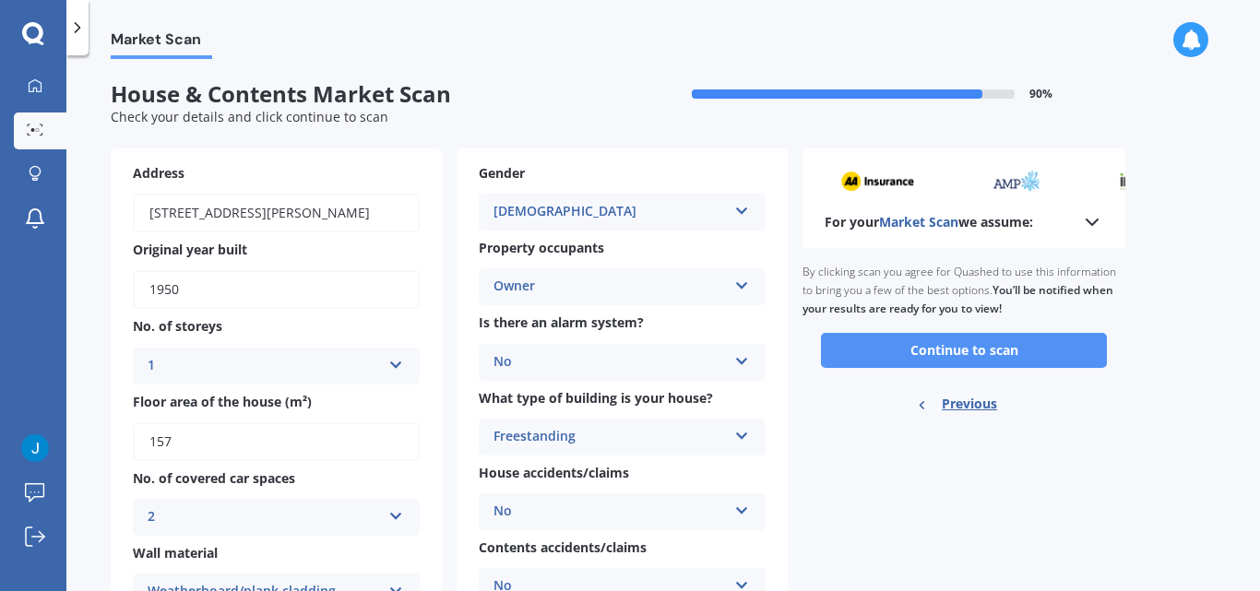
click at [1002, 356] on button "Continue to scan" at bounding box center [964, 350] width 286 height 35
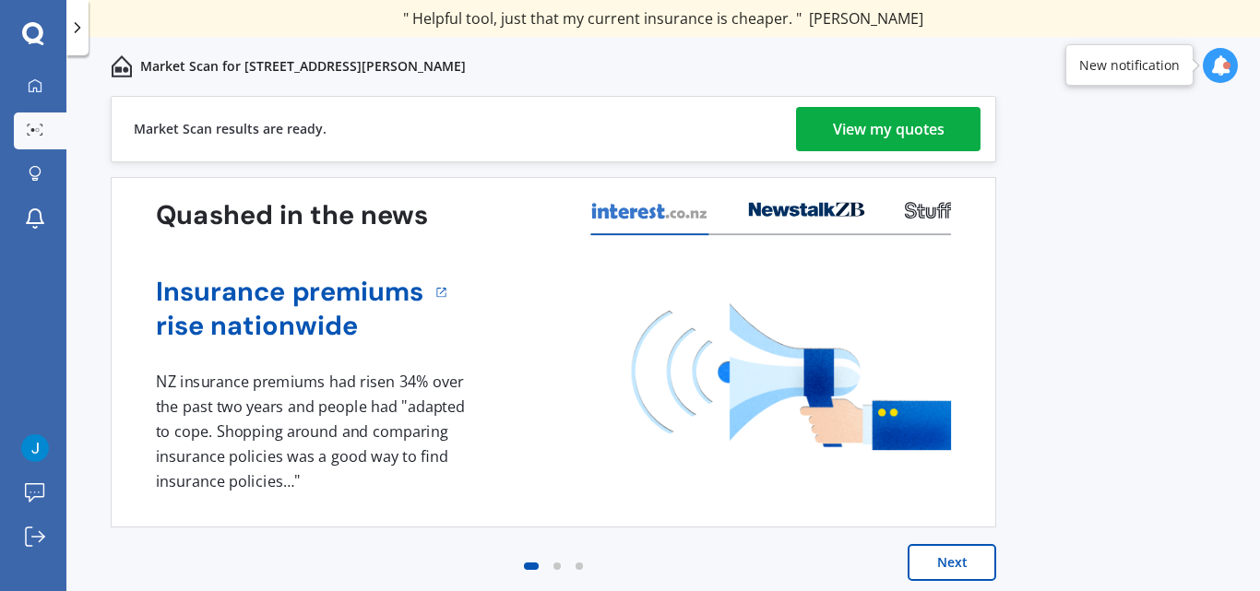
click at [876, 116] on div "View my quotes" at bounding box center [889, 129] width 112 height 44
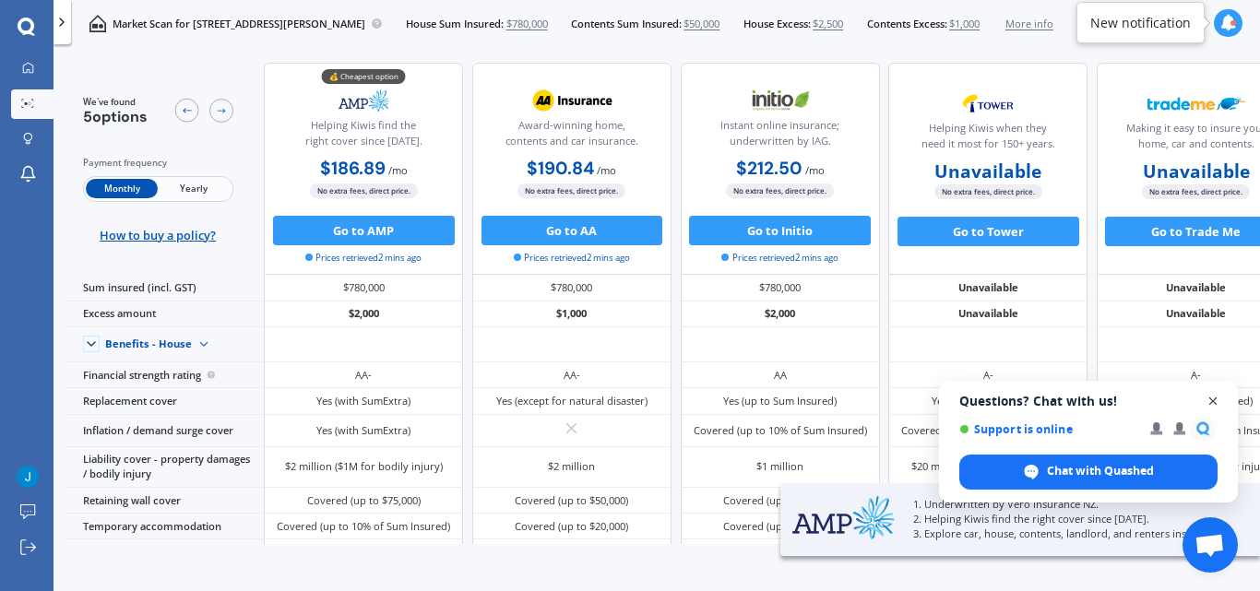
click at [1215, 395] on span "Close chat" at bounding box center [1213, 401] width 23 height 23
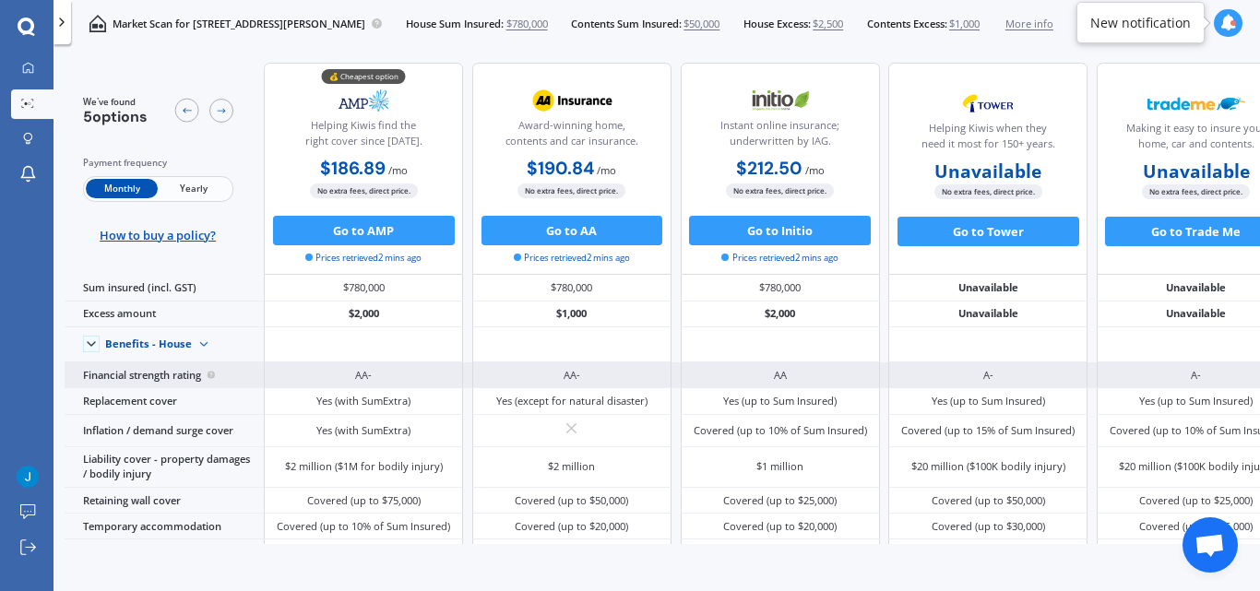
click at [213, 371] on icon at bounding box center [211, 375] width 9 height 12
click at [212, 375] on icon at bounding box center [211, 375] width 2 height 2
